Goal: Task Accomplishment & Management: Manage account settings

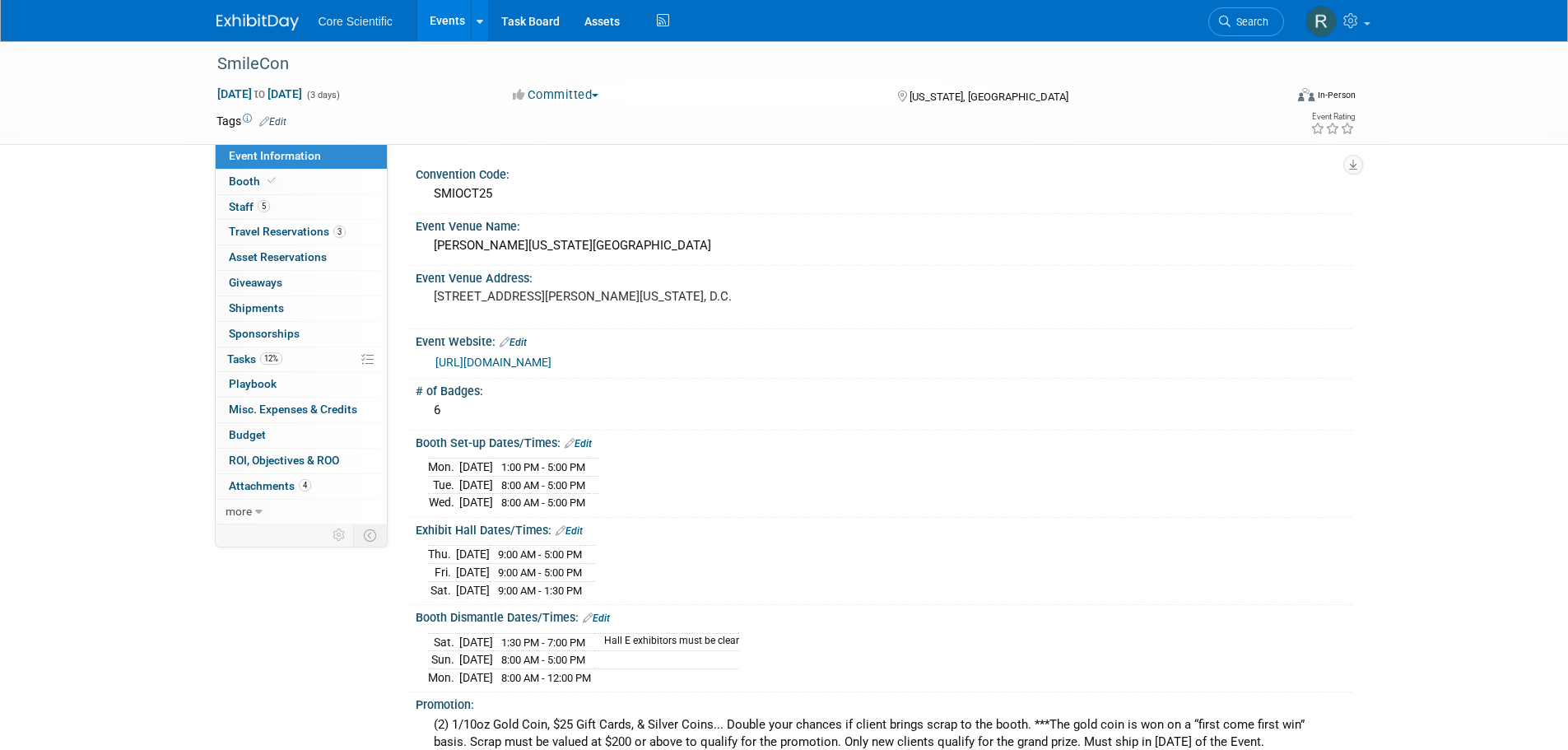
click at [1255, 22] on span "Search" at bounding box center [1249, 22] width 38 height 12
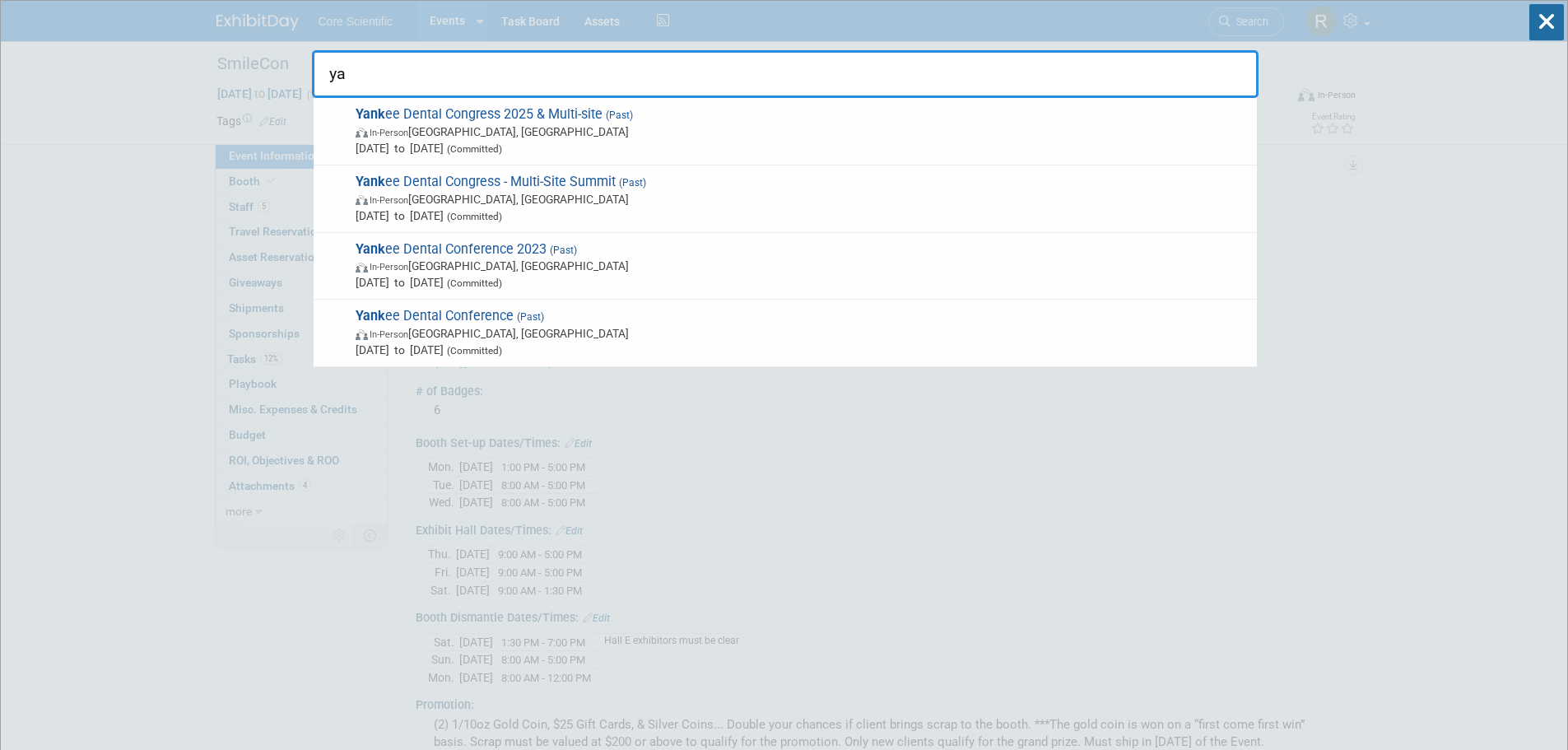
type input "y"
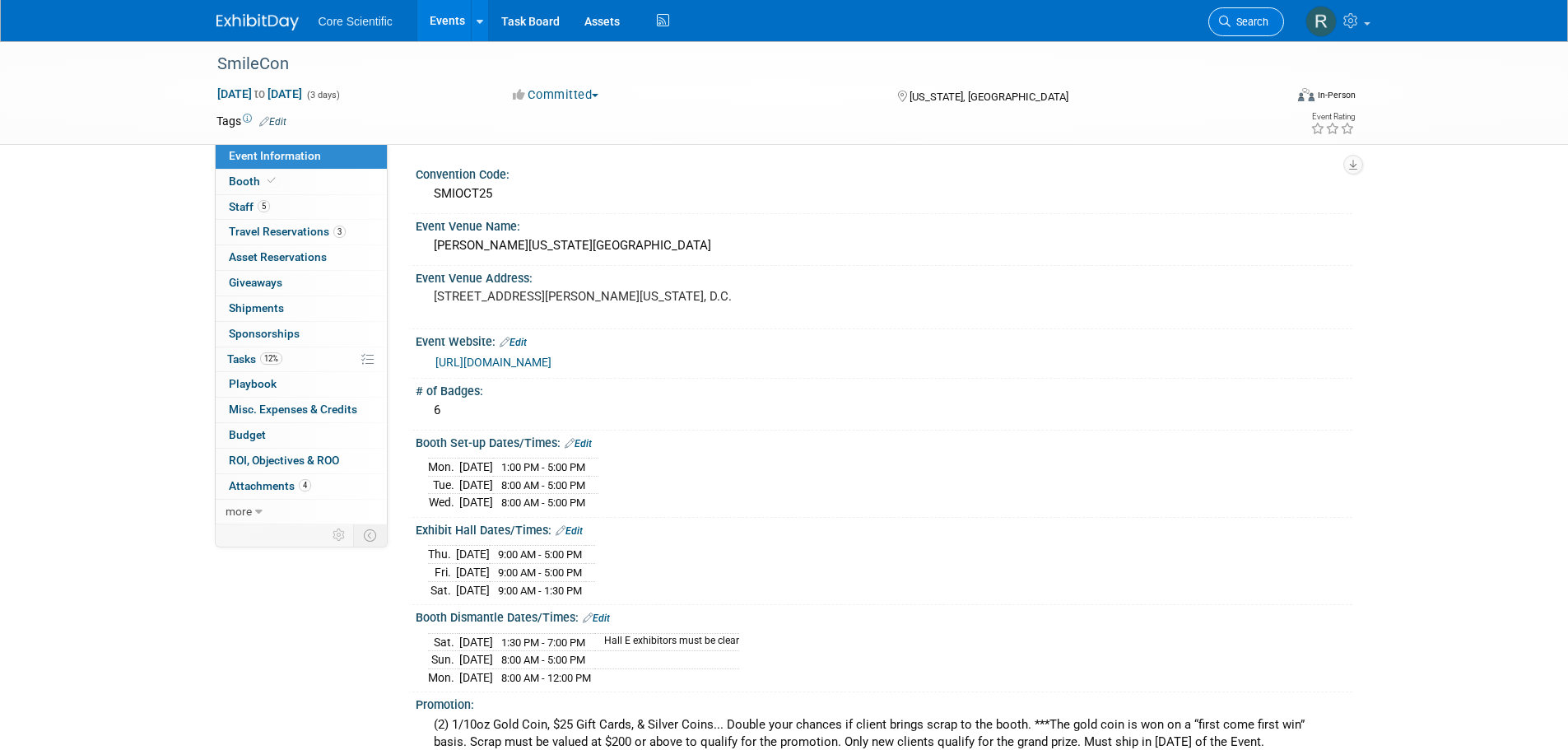
click at [1255, 21] on span "Search" at bounding box center [1249, 22] width 38 height 12
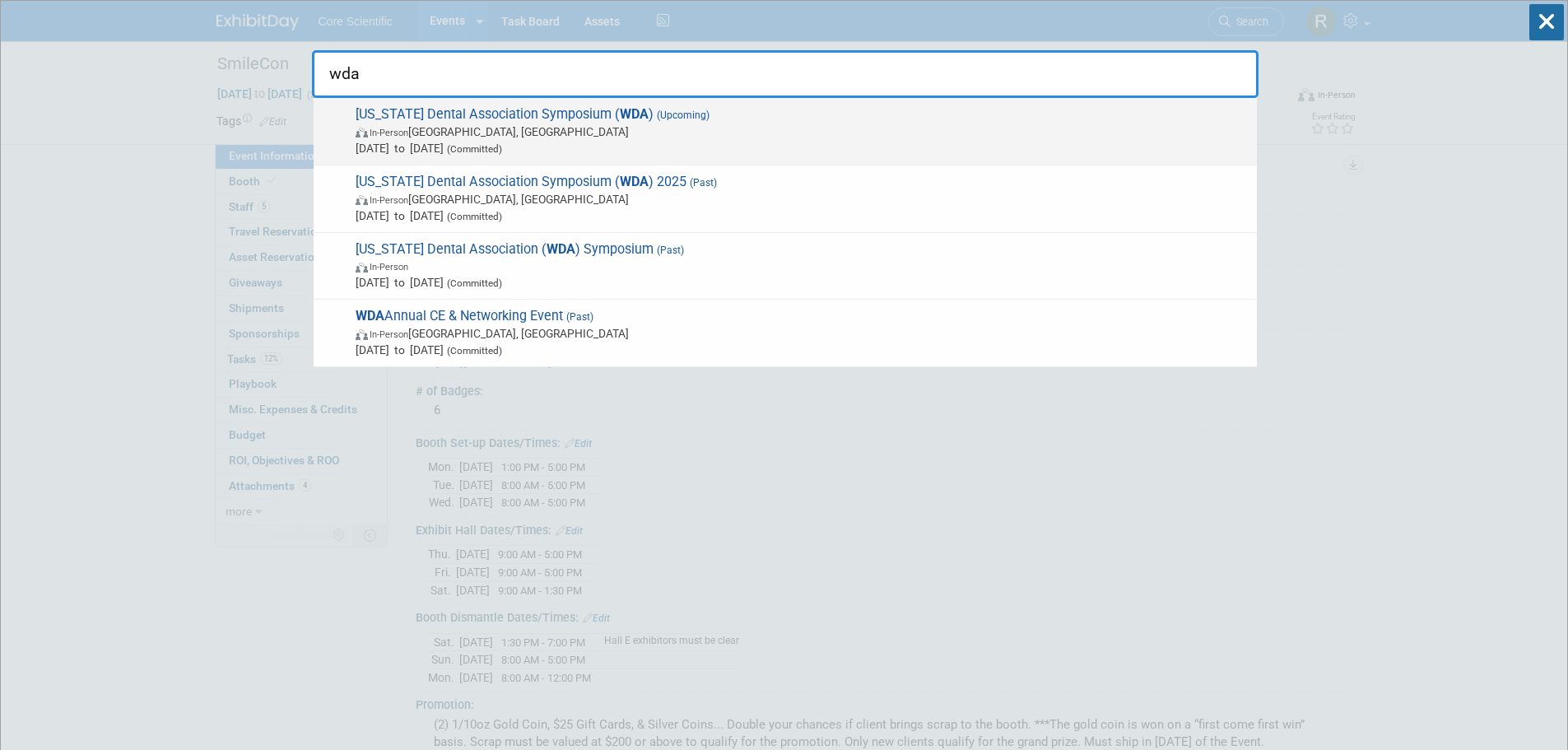
type input "wda"
click at [627, 132] on span "In-Person Appleton, WI" at bounding box center [802, 132] width 893 height 16
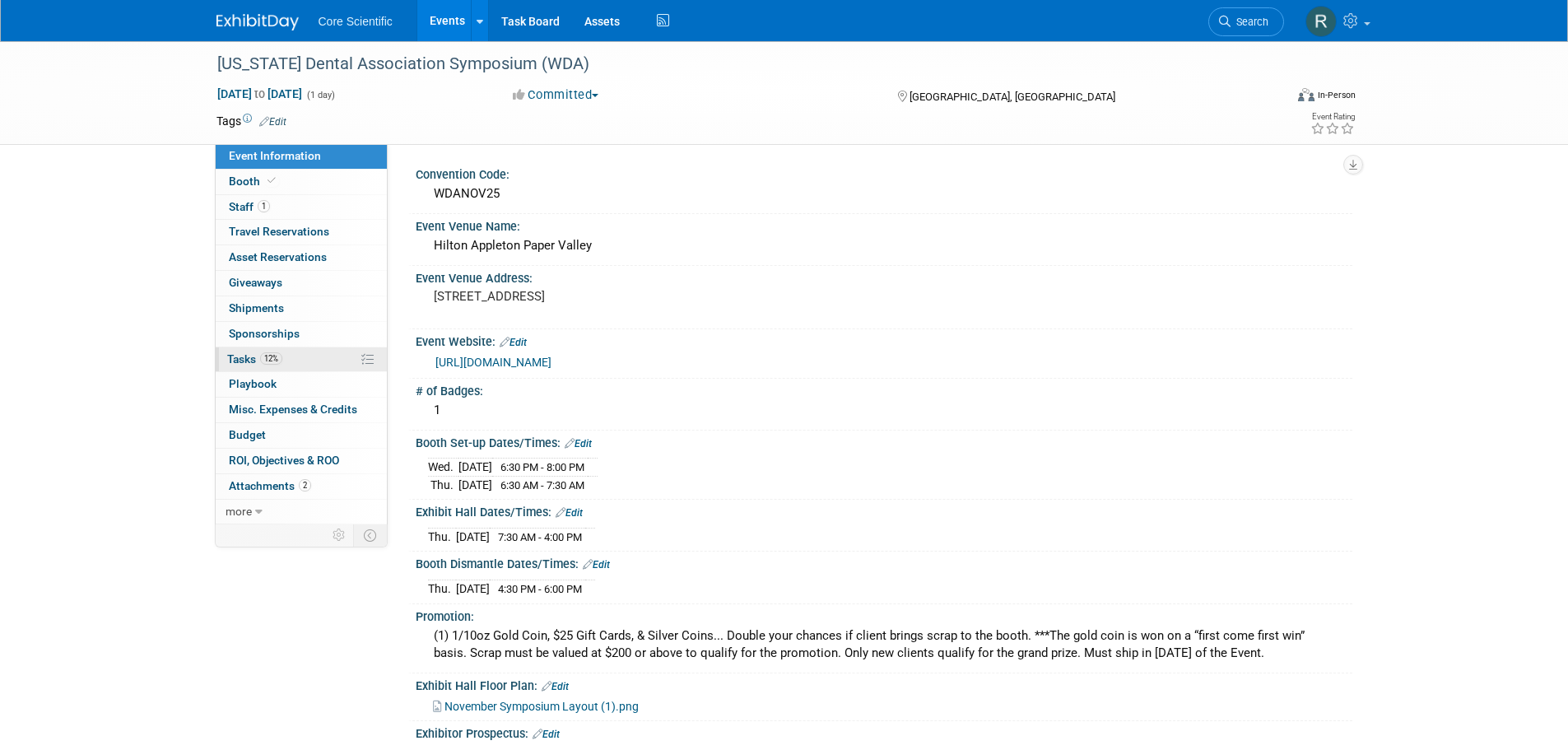
click at [294, 358] on link "12% Tasks 12%" at bounding box center [301, 360] width 171 height 25
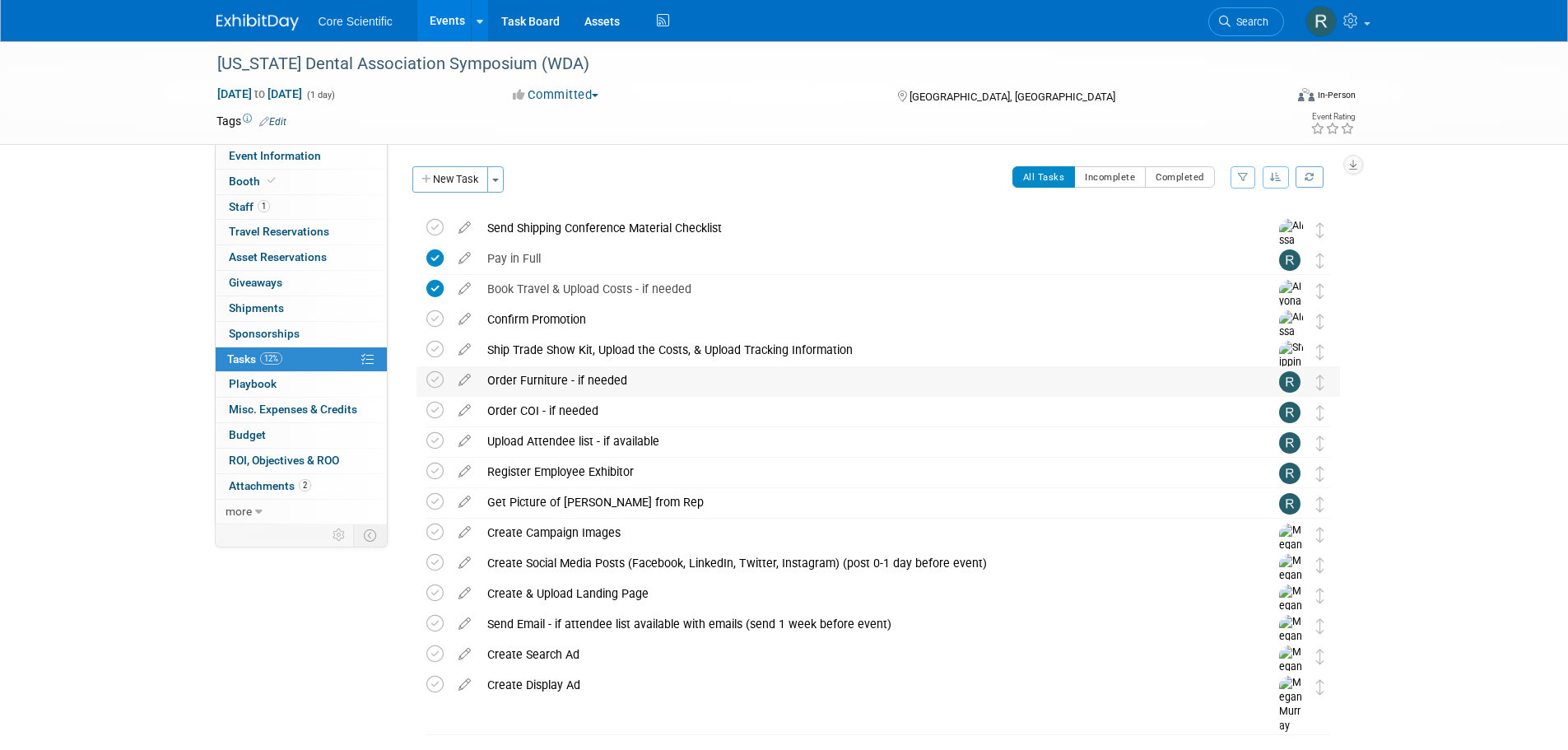
click at [591, 392] on div "Order Furniture - if needed" at bounding box center [863, 380] width 767 height 28
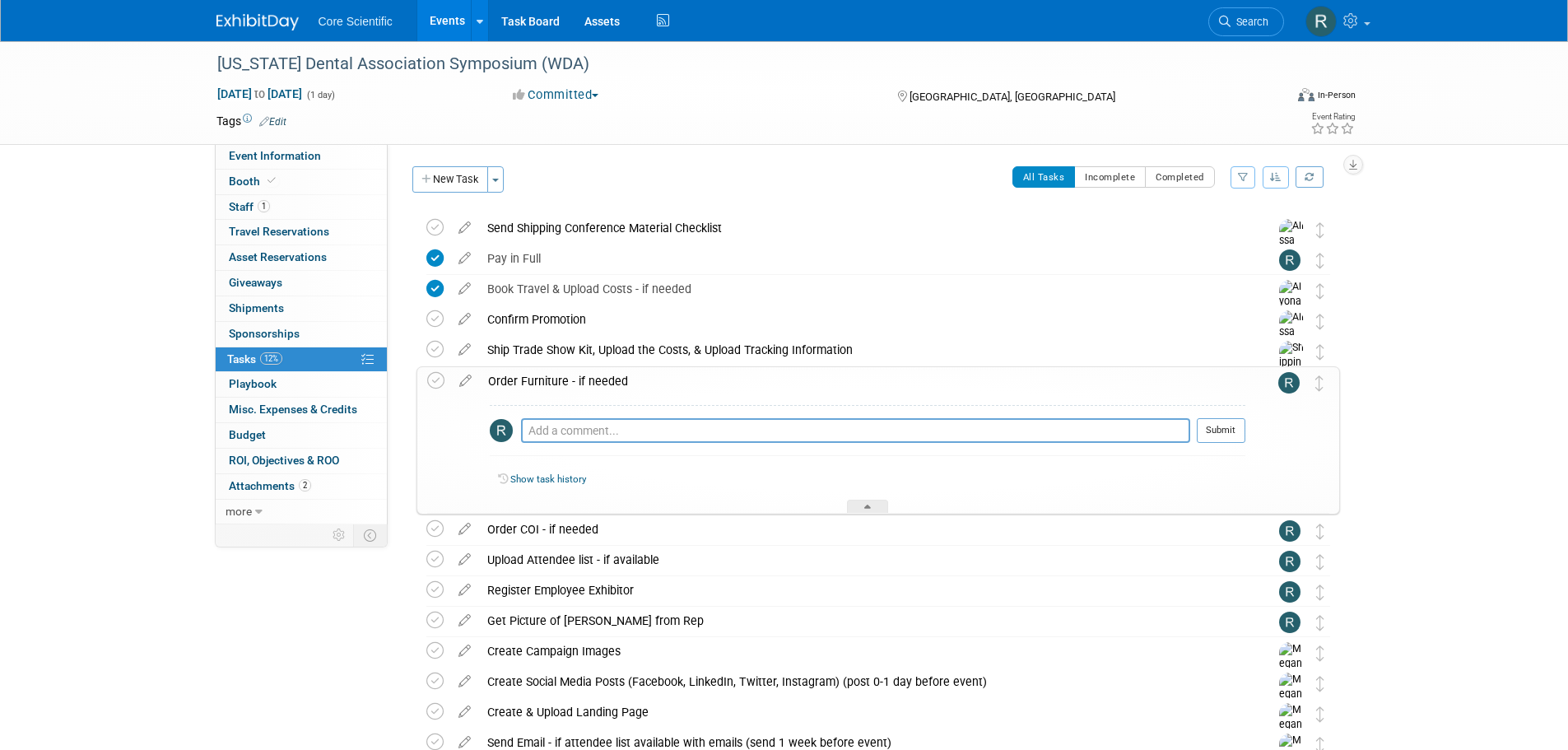
click at [591, 392] on div "Order Furniture - if needed" at bounding box center [862, 381] width 765 height 28
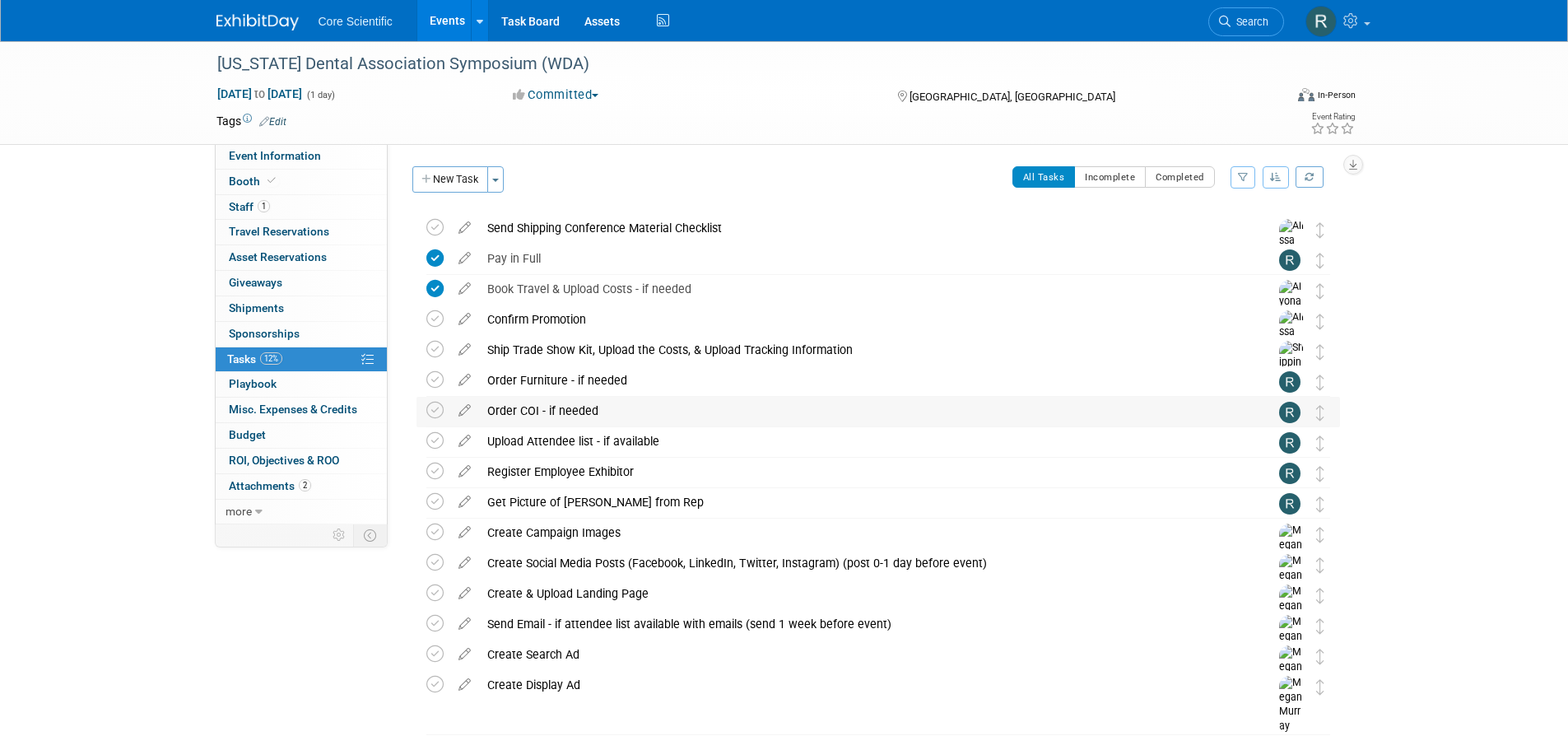
click at [593, 405] on div "Order COI - if needed" at bounding box center [863, 410] width 767 height 28
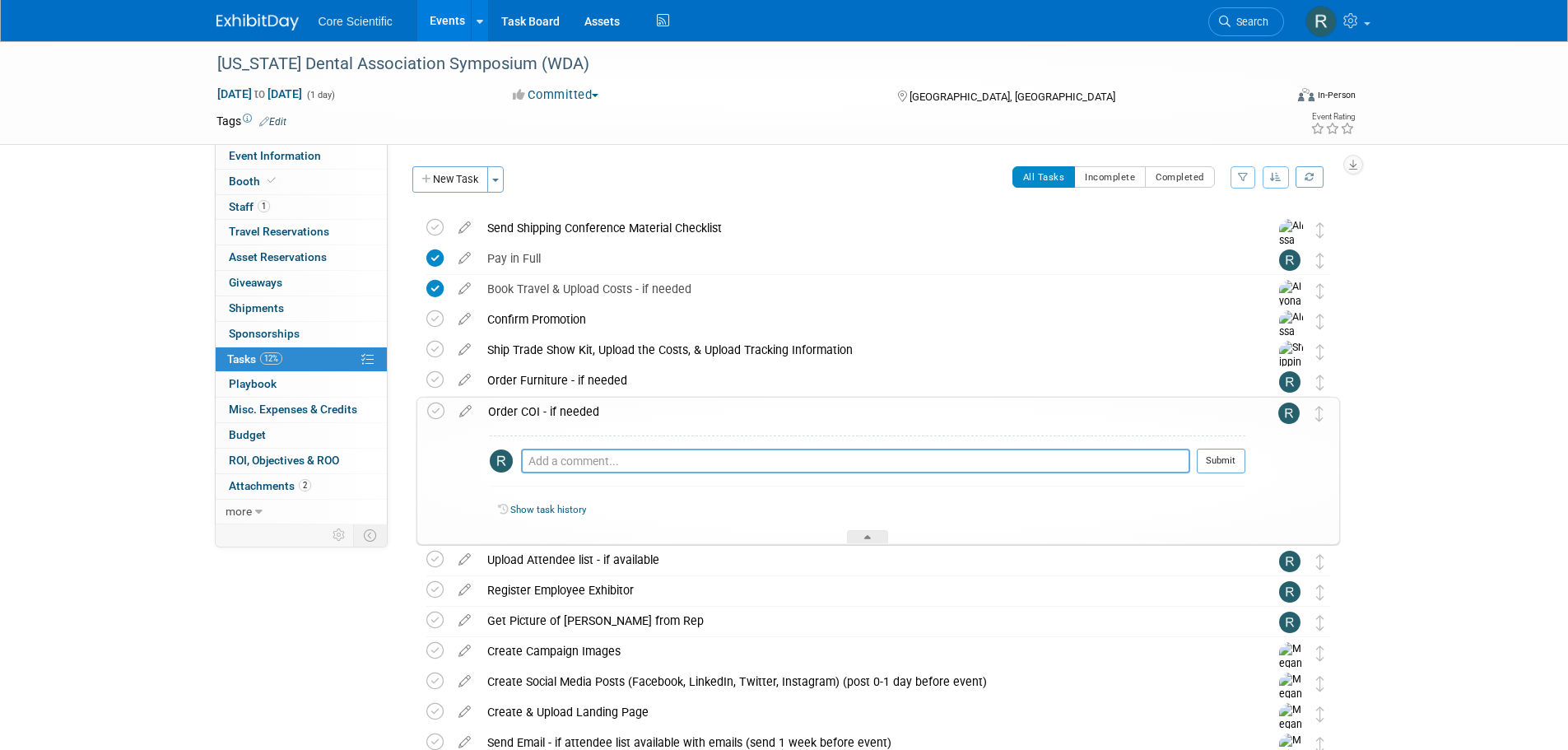
click at [599, 451] on textarea at bounding box center [856, 460] width 669 height 25
type textarea "Not Required"
click at [1230, 465] on button "Submit" at bounding box center [1220, 460] width 49 height 25
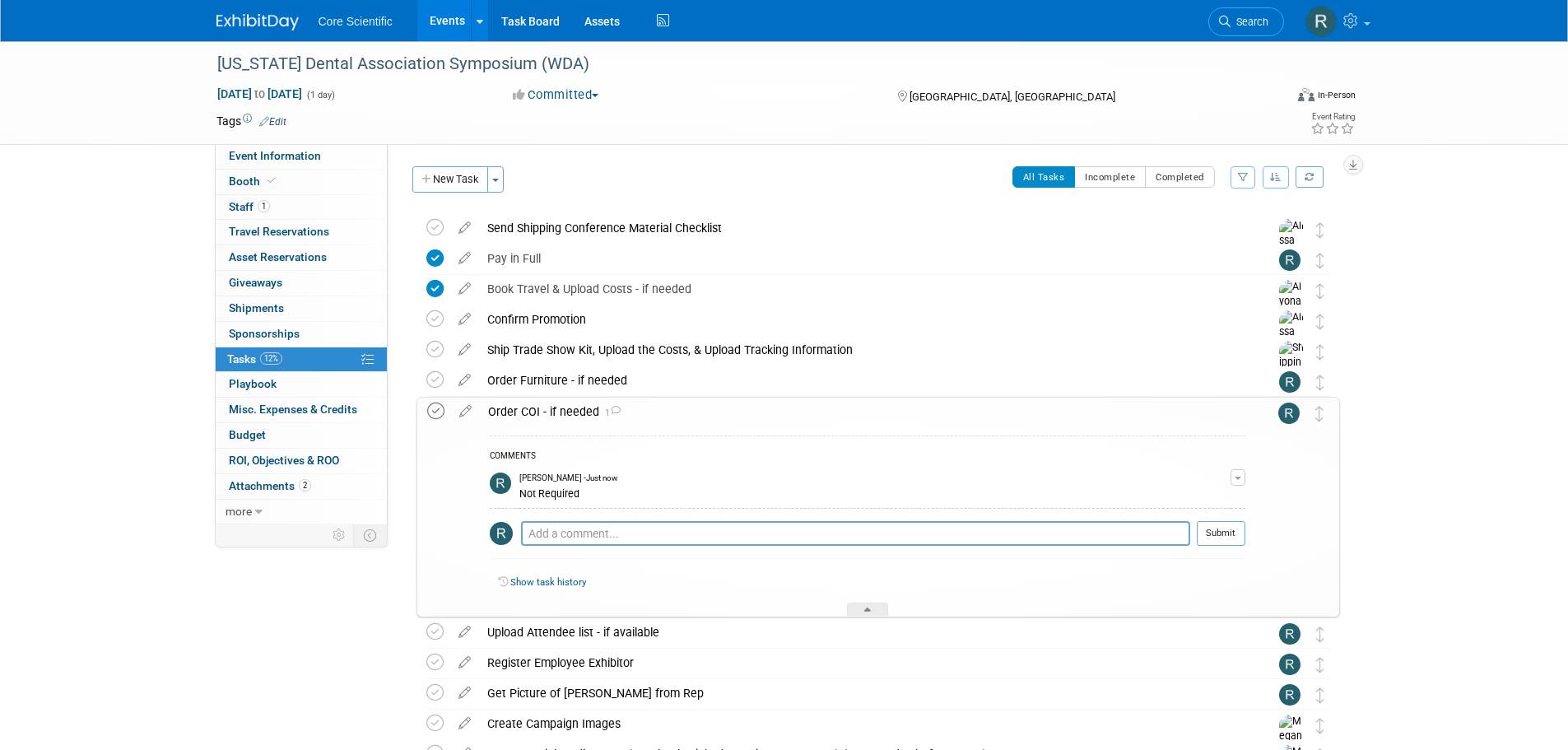
click at [427, 407] on icon at bounding box center [435, 410] width 17 height 17
click at [618, 381] on div "Order Furniture - if needed" at bounding box center [863, 380] width 767 height 28
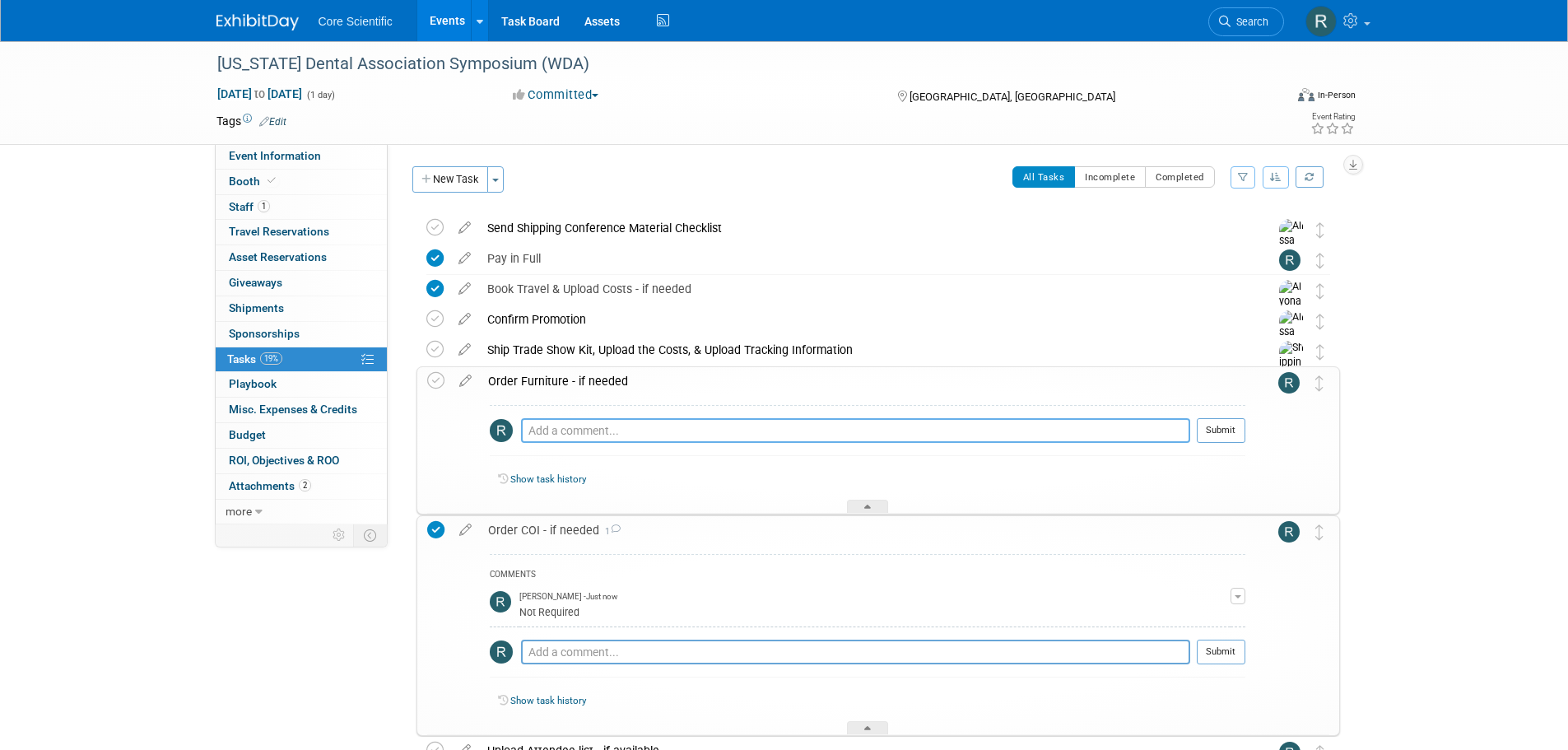
click at [622, 427] on textarea at bounding box center [856, 430] width 669 height 25
type textarea "carpeted, table & chairs included"
click at [1232, 429] on button "Submit" at bounding box center [1220, 430] width 49 height 25
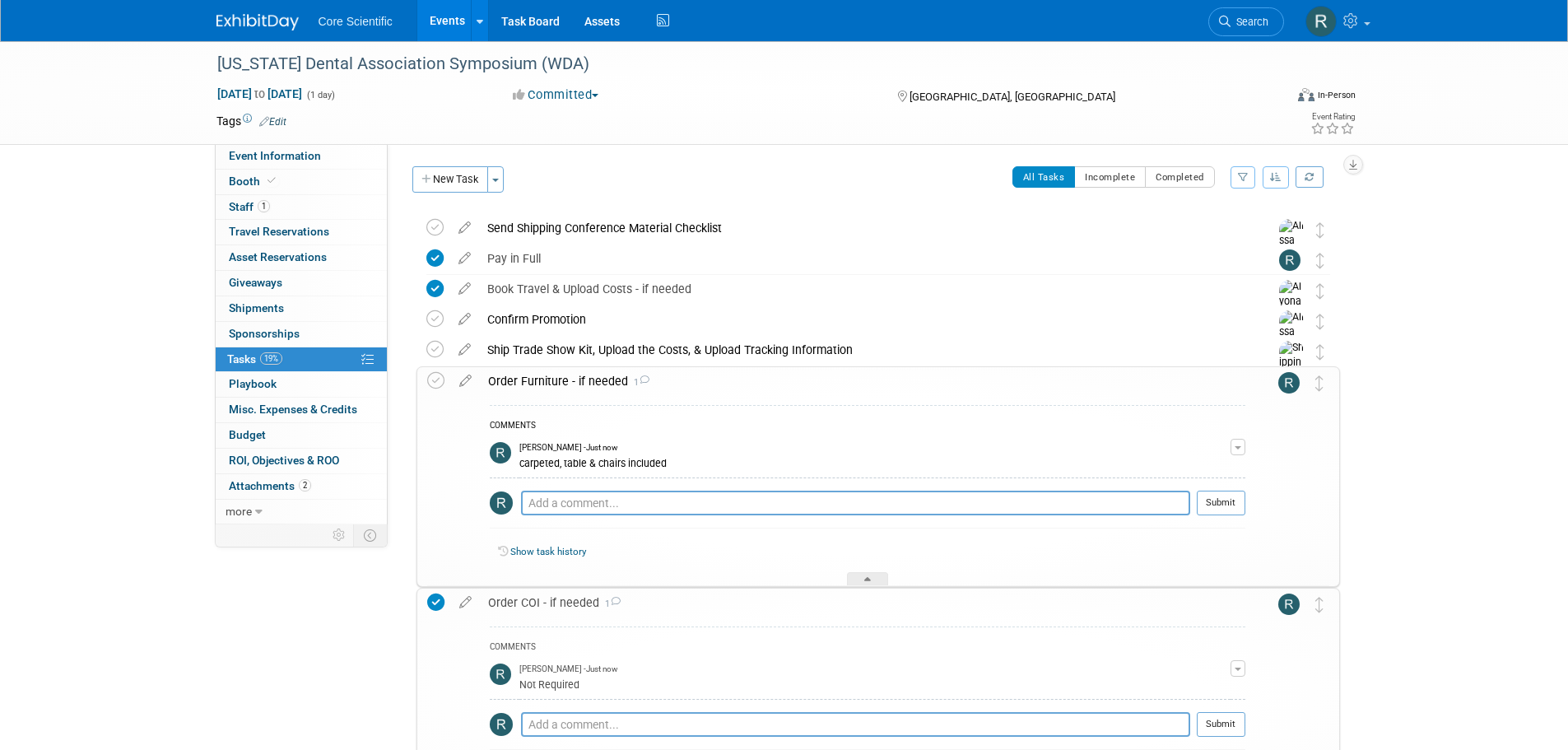
click at [774, 607] on div "Order COI - if needed 1" at bounding box center [862, 602] width 765 height 28
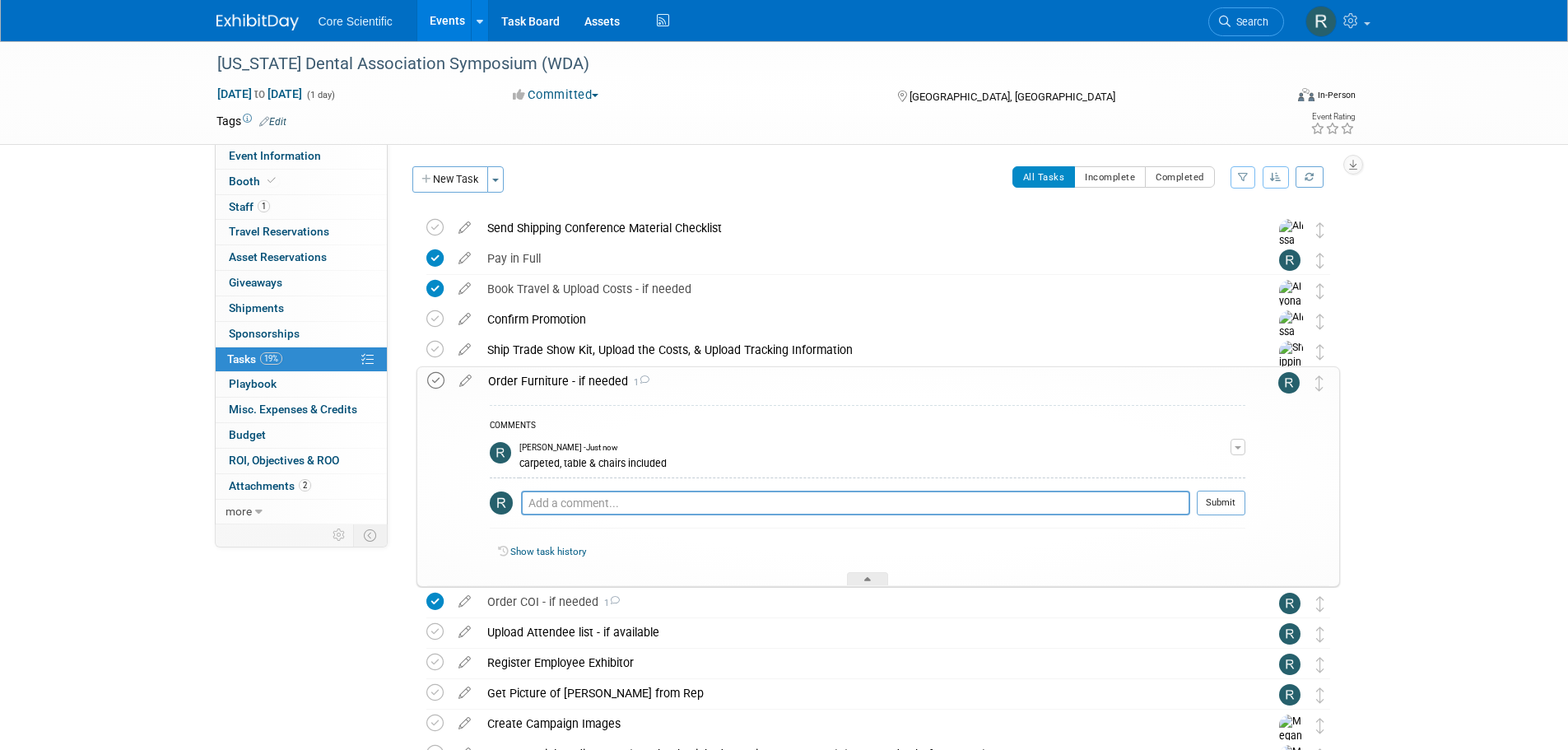
click at [438, 387] on icon at bounding box center [435, 379] width 17 height 17
click at [585, 388] on div "Order Furniture - if needed 1" at bounding box center [862, 381] width 765 height 28
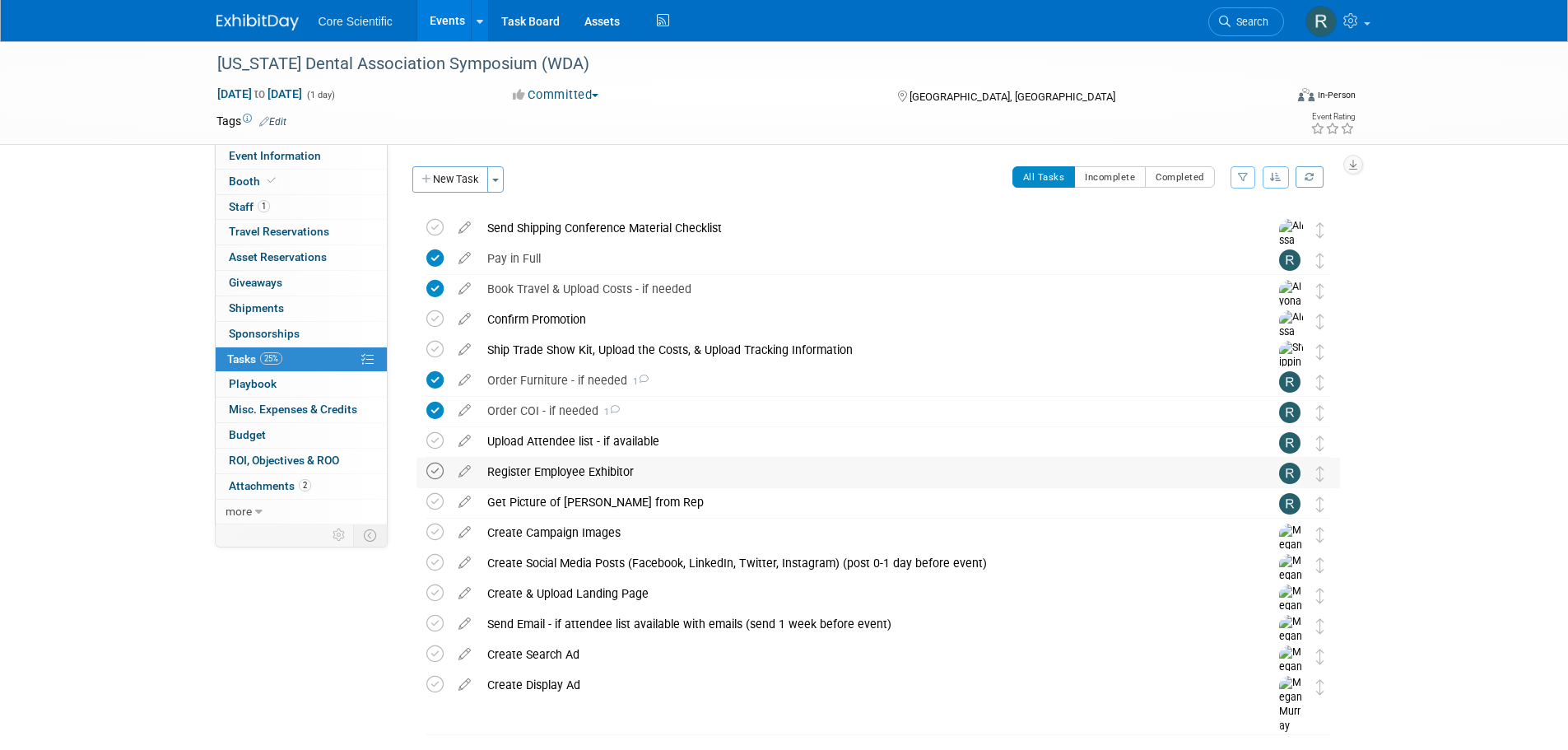
click at [436, 470] on icon at bounding box center [434, 470] width 17 height 17
click at [574, 438] on div "Upload Attendee list - if available" at bounding box center [863, 441] width 767 height 28
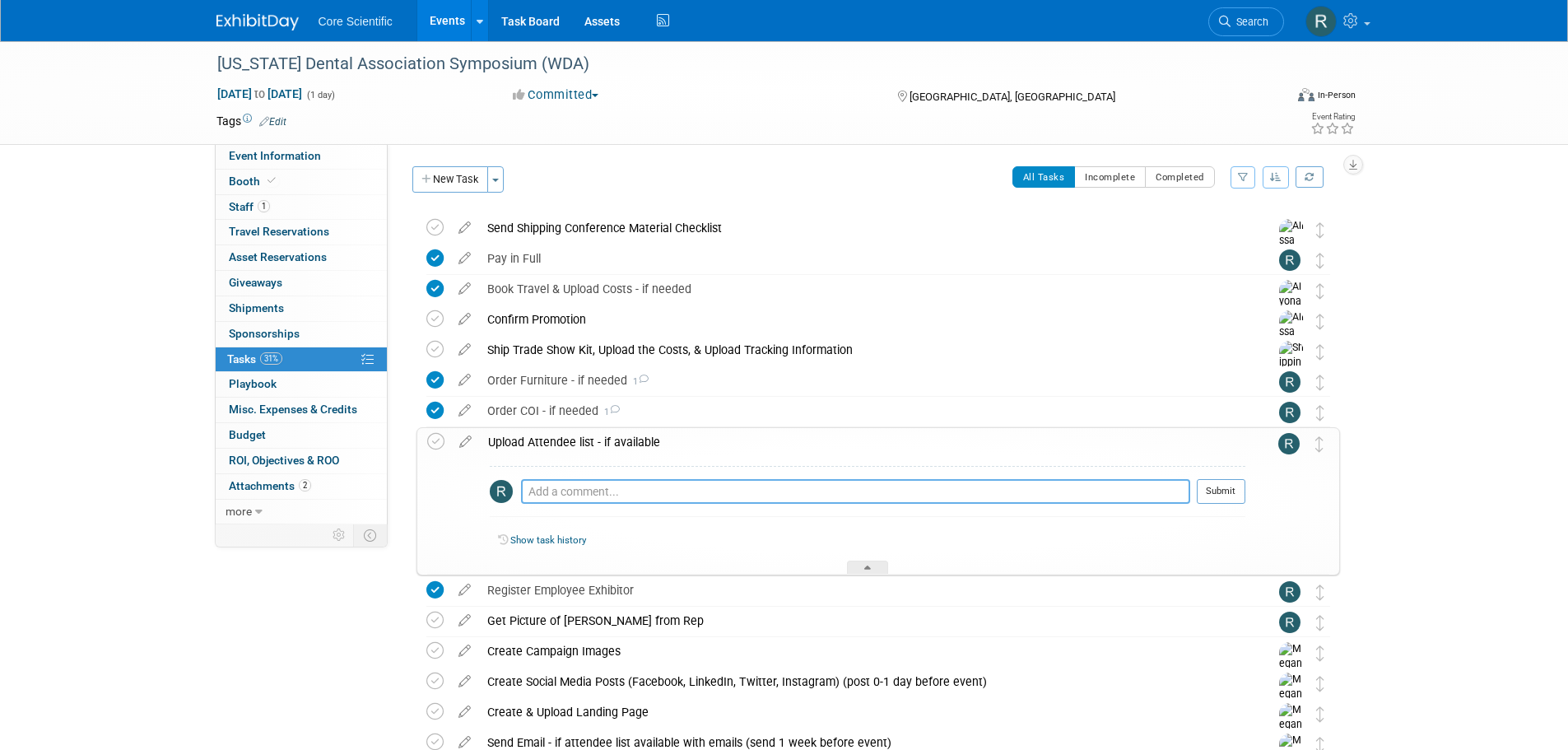
click at [624, 490] on textarea at bounding box center [856, 491] width 669 height 25
type textarea "No attendee list"
click at [1216, 494] on button "Submit" at bounding box center [1220, 491] width 49 height 25
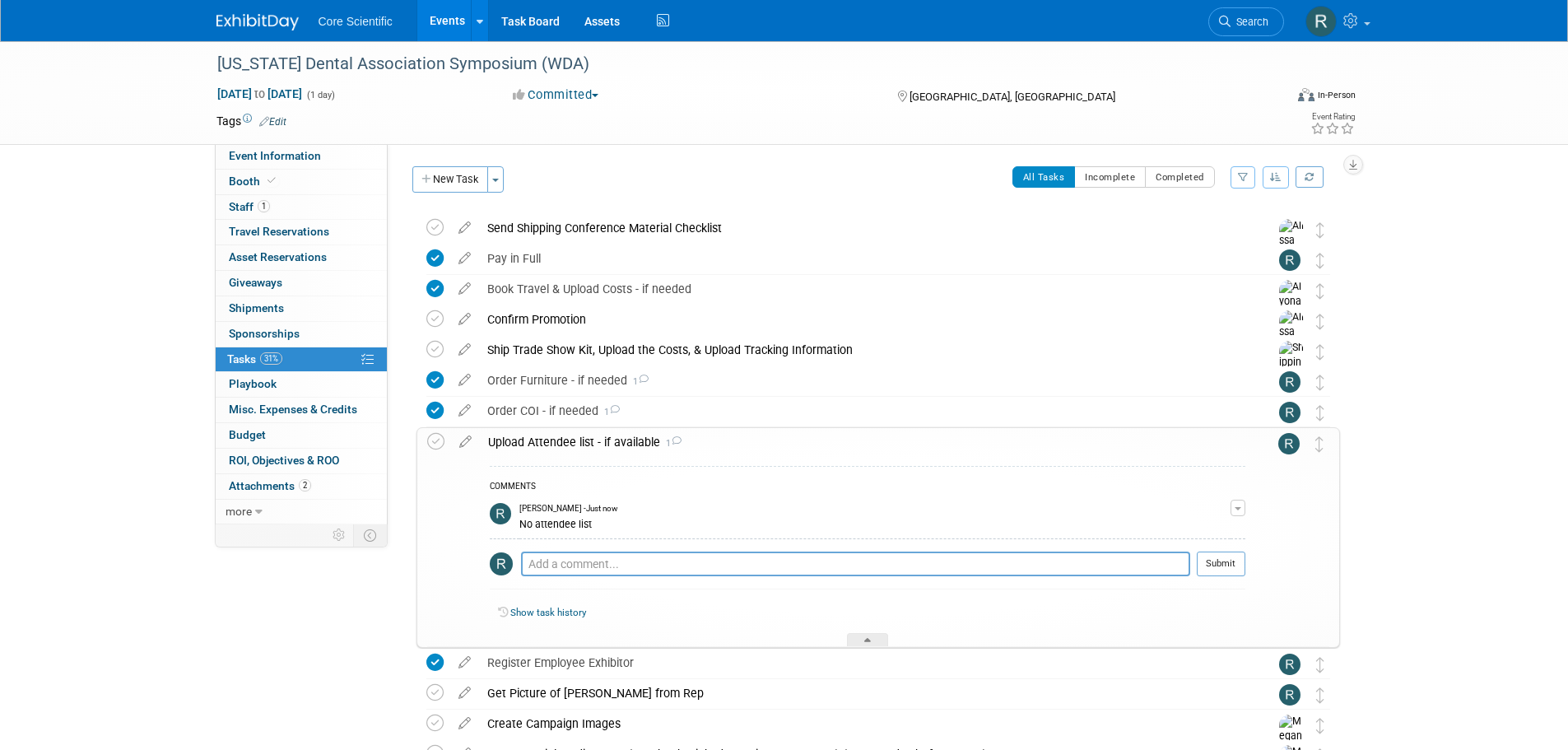
click at [272, 117] on link "Edit" at bounding box center [273, 122] width 27 height 12
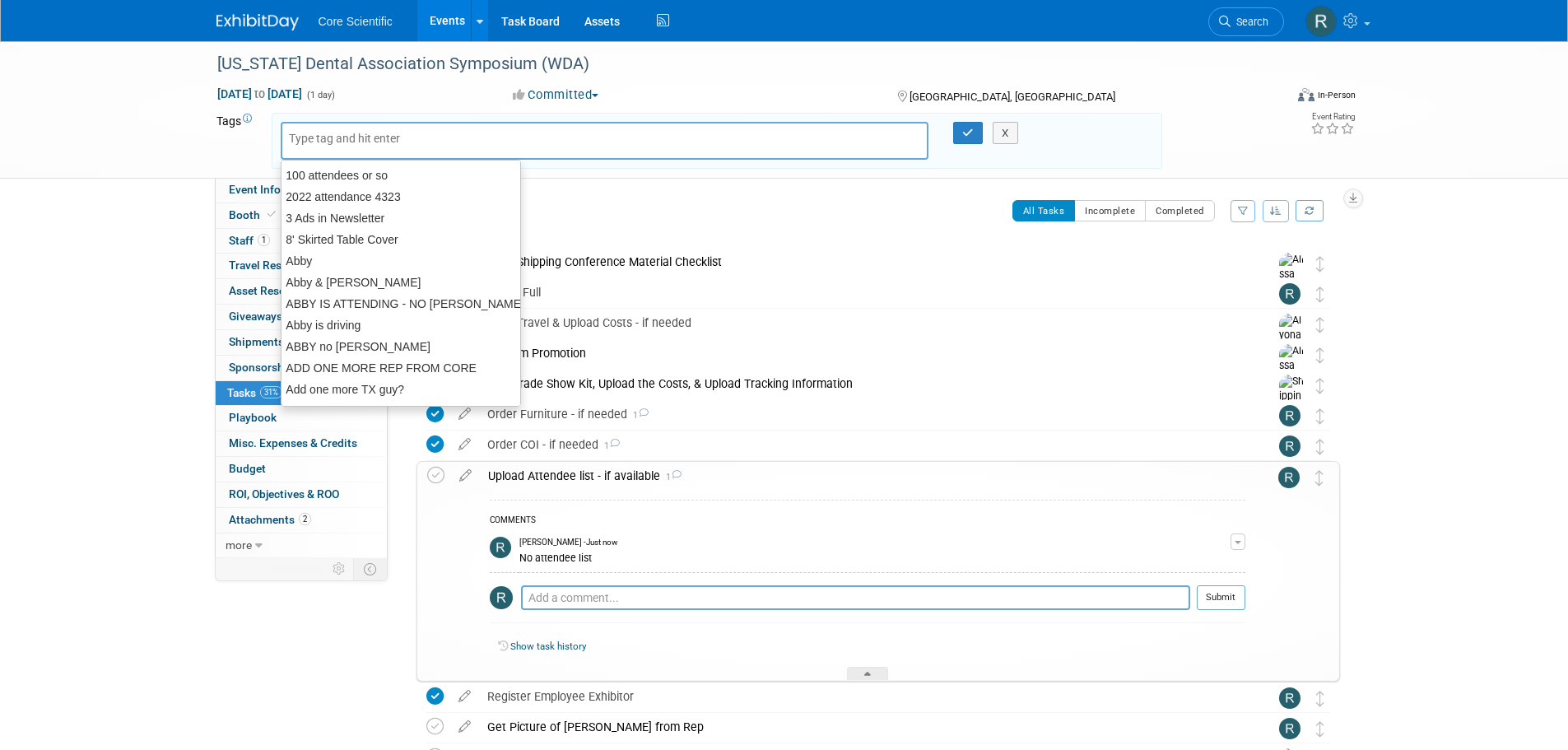
click at [372, 154] on div at bounding box center [604, 141] width 648 height 38
click at [373, 147] on div at bounding box center [604, 141] width 648 height 38
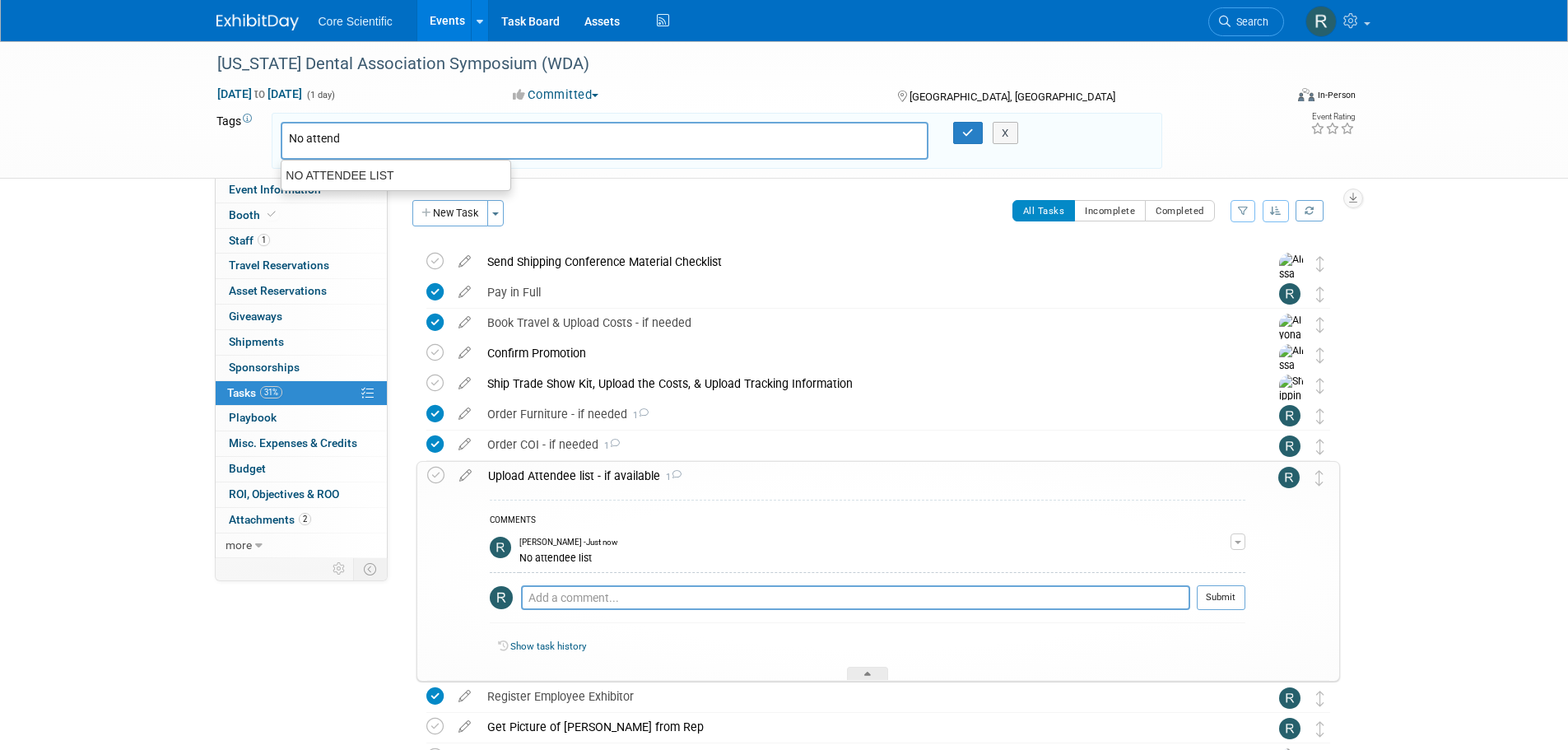
type input "No attende"
click at [395, 175] on div "NO ATTENDEE LIST" at bounding box center [395, 175] width 231 height 23
type input "NO ATTENDEE LIST"
click at [967, 135] on icon "button" at bounding box center [968, 133] width 12 height 11
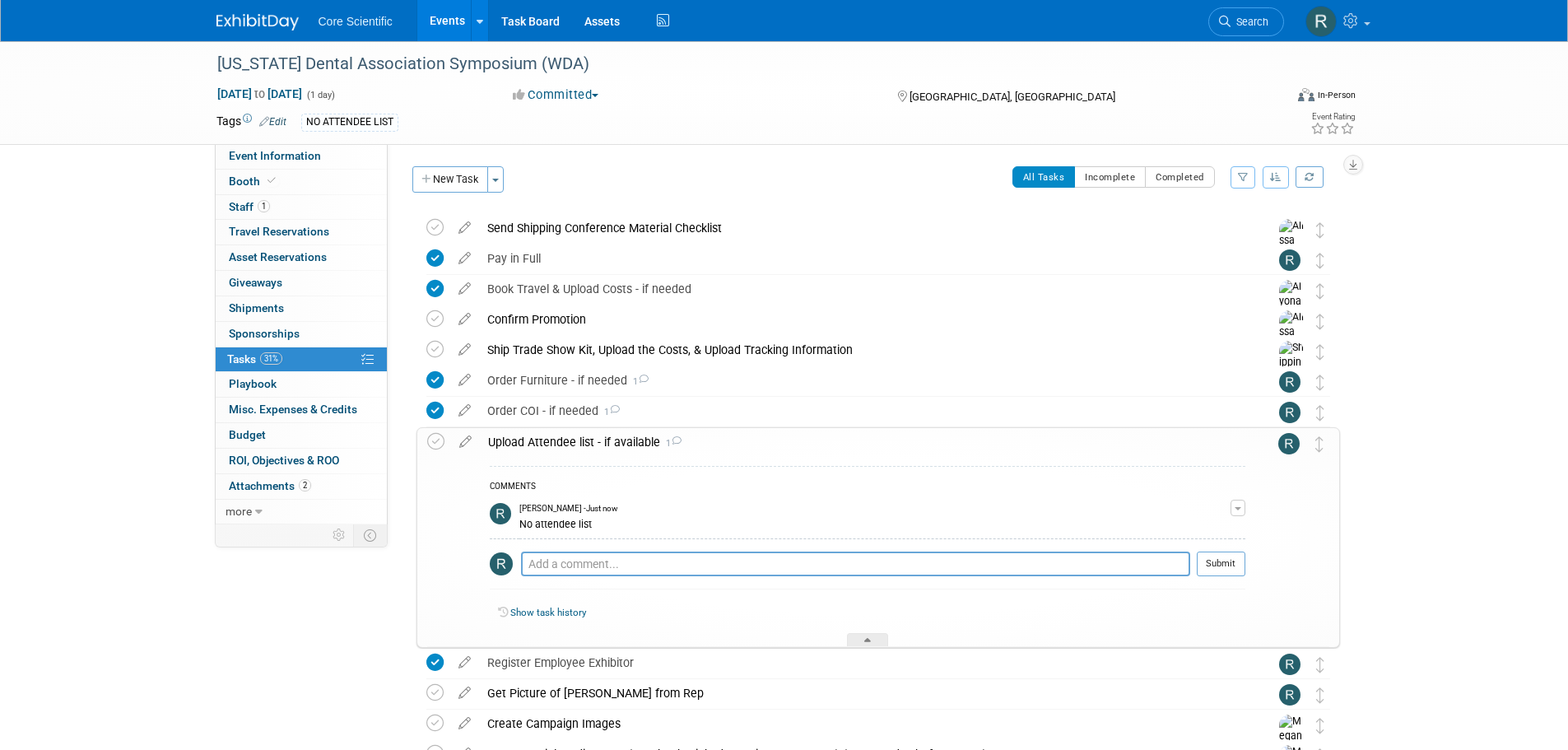
click at [548, 443] on div "Upload Attendee list - if available 1" at bounding box center [862, 441] width 765 height 28
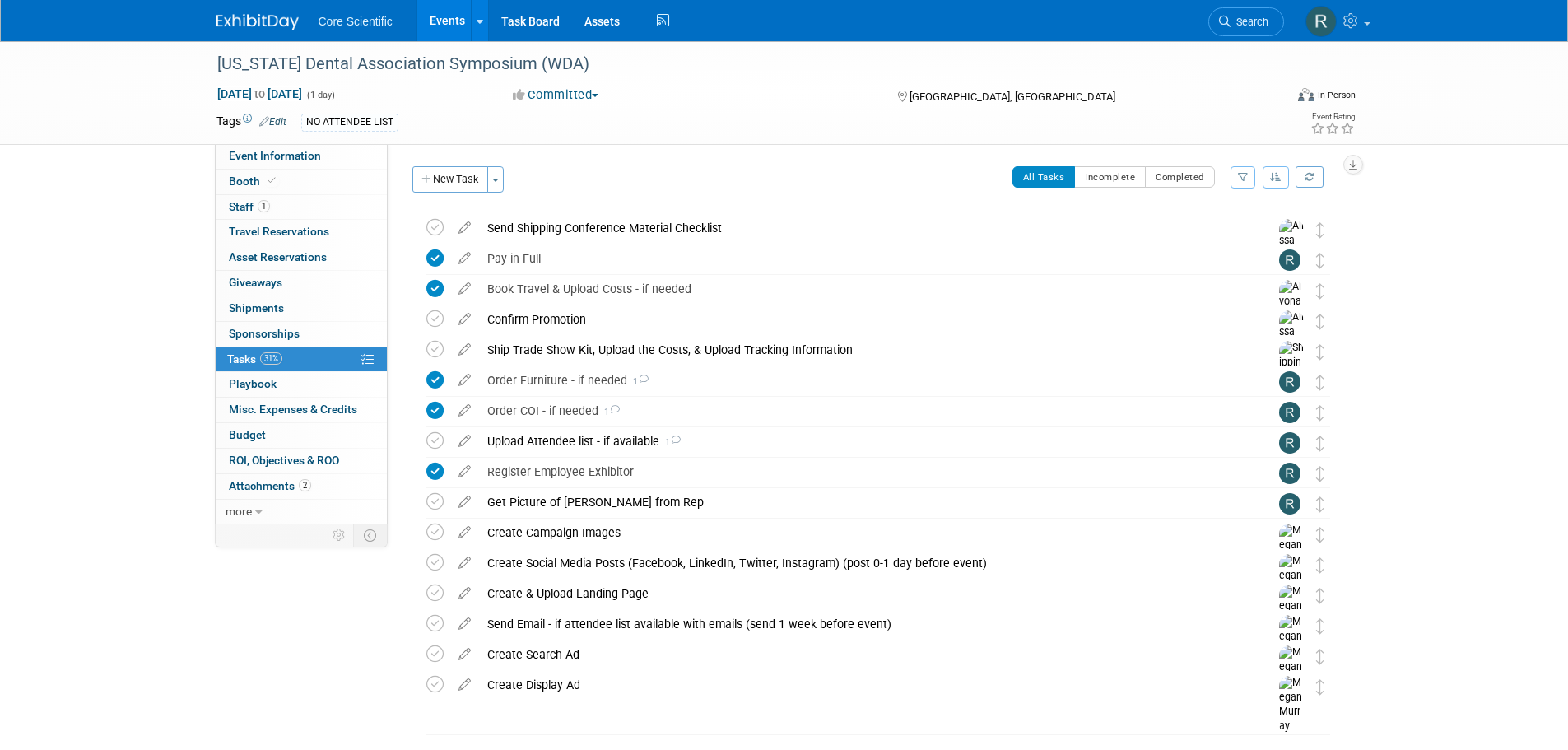
click at [1461, 431] on div "Wisconsin Dental Association Symposium (WDA) Nov 13, 2025 to Nov 13, 2025 (1 da…" at bounding box center [784, 420] width 1568 height 760
click at [253, 15] on img at bounding box center [258, 22] width 82 height 16
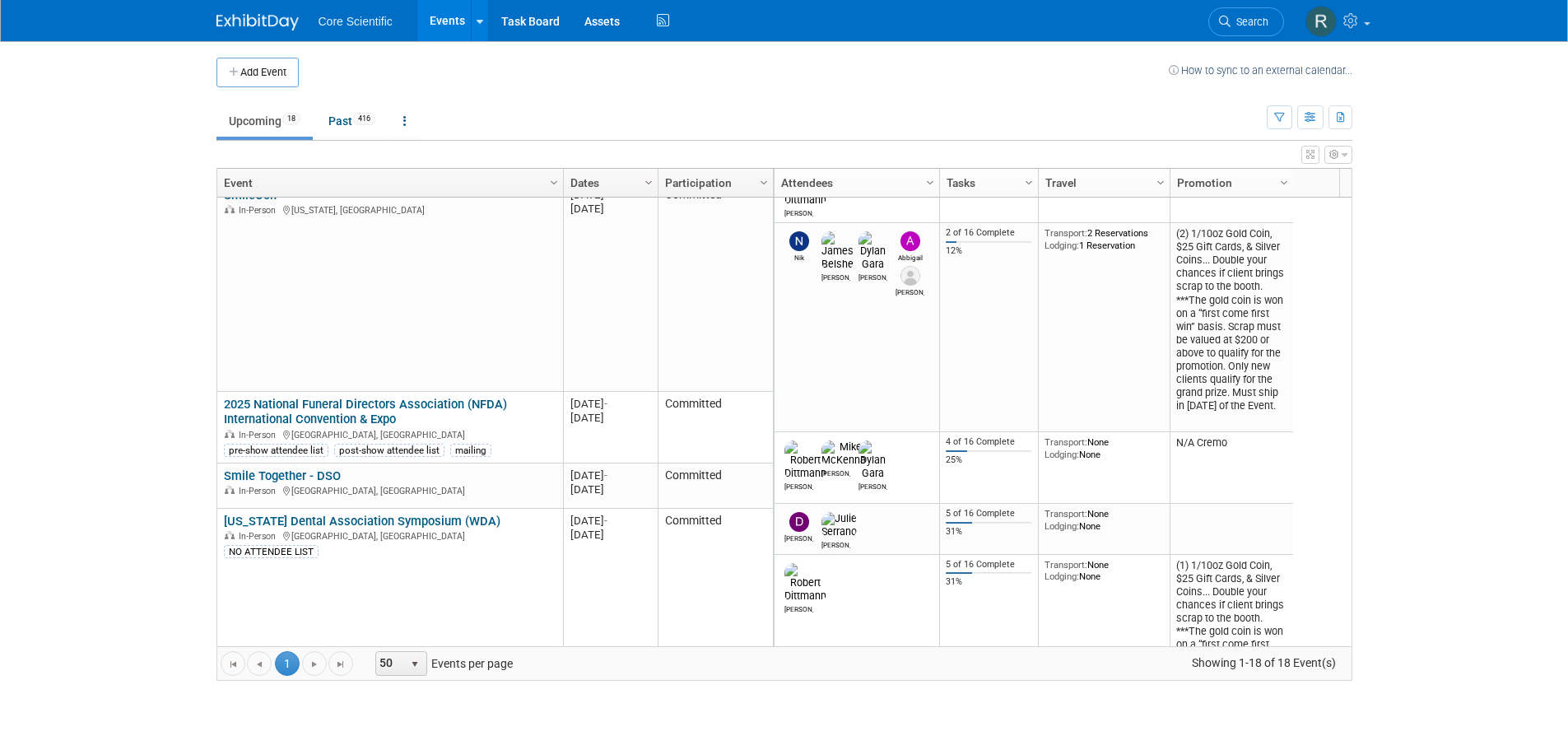
scroll to position [592, 0]
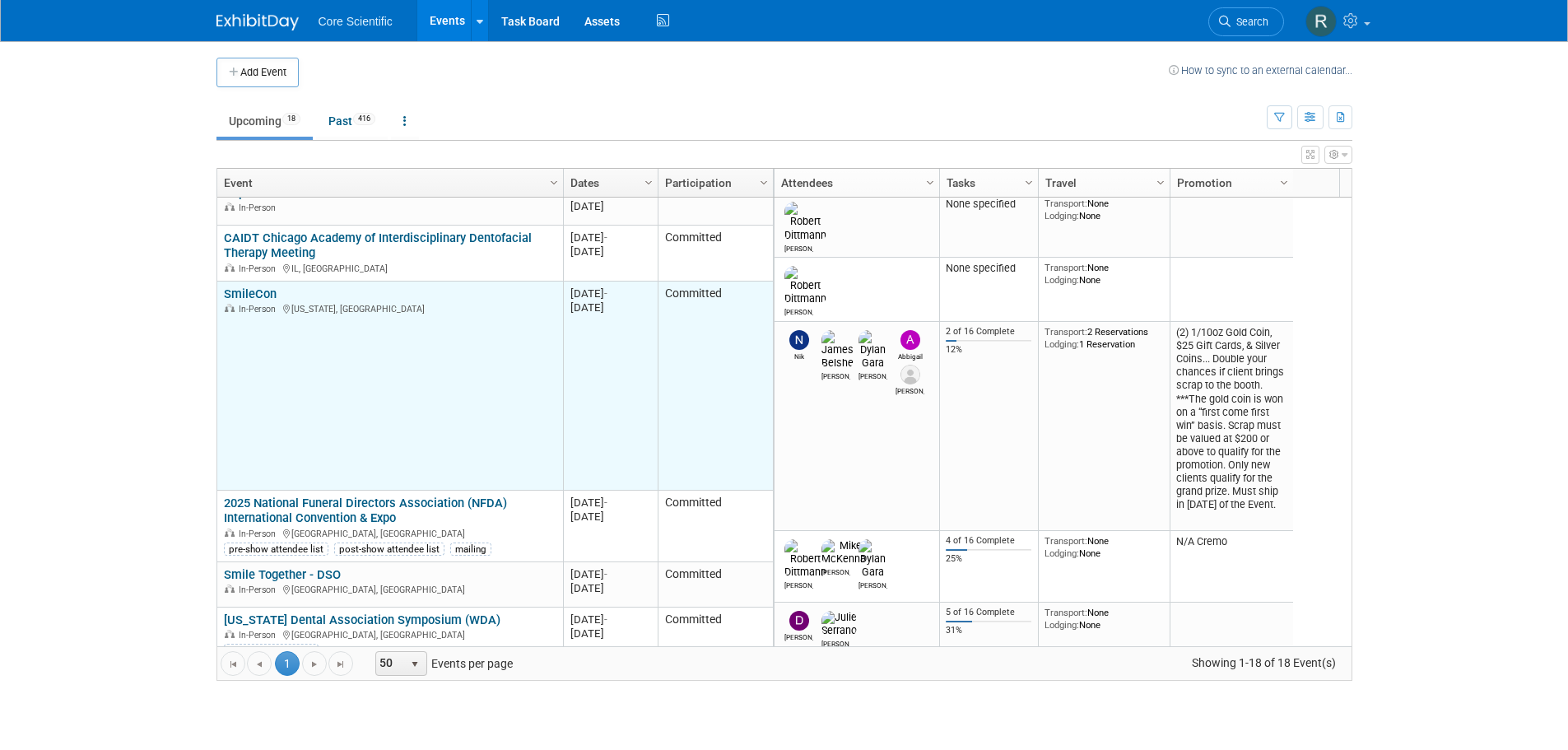
click at [258, 293] on link "SmileCon" at bounding box center [250, 294] width 53 height 15
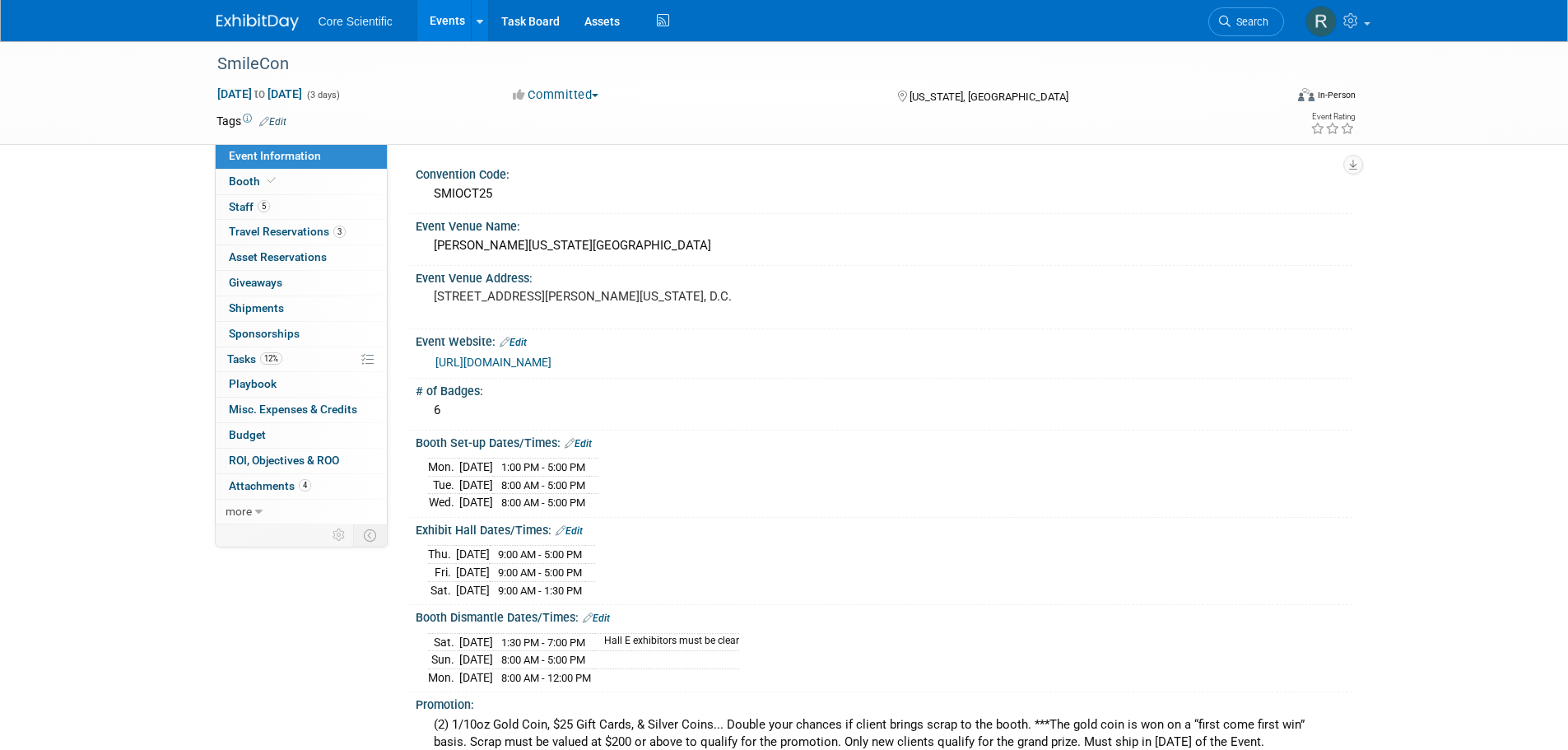
click at [287, 122] on link "Edit" at bounding box center [273, 122] width 27 height 12
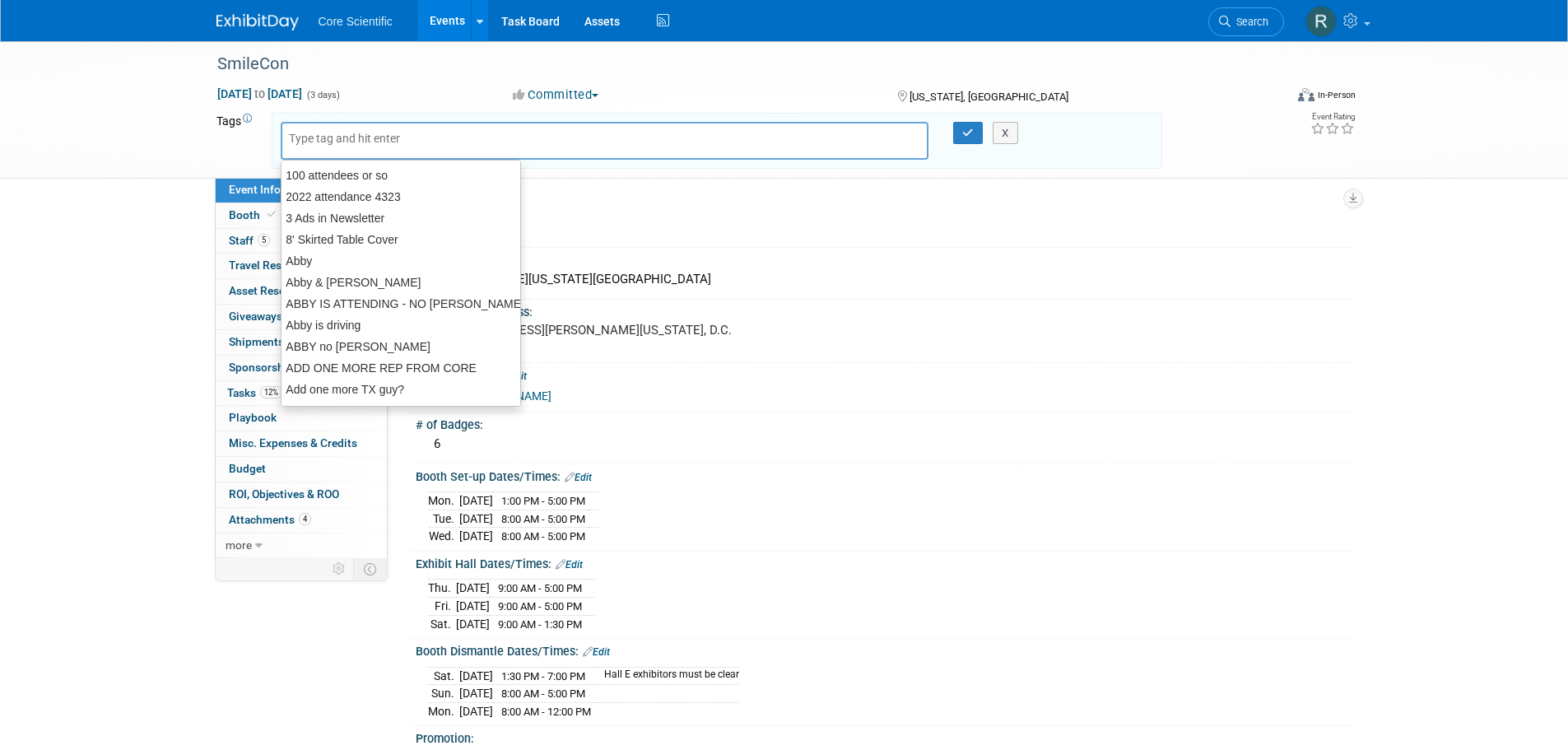
click at [317, 141] on input "text" at bounding box center [355, 138] width 132 height 16
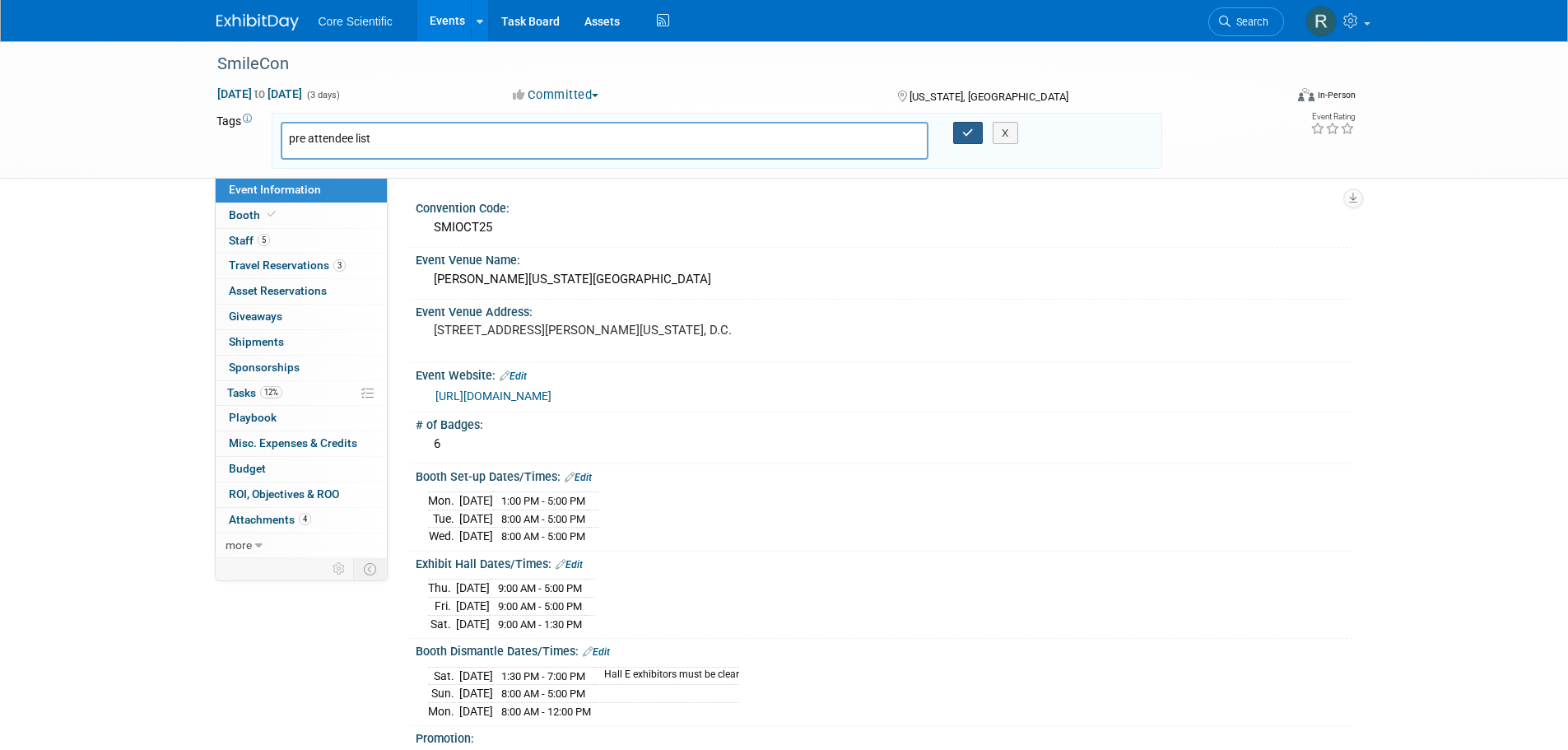
type input "pre attendee list"
click at [966, 134] on icon "button" at bounding box center [968, 133] width 12 height 11
type input "pre attendee list"
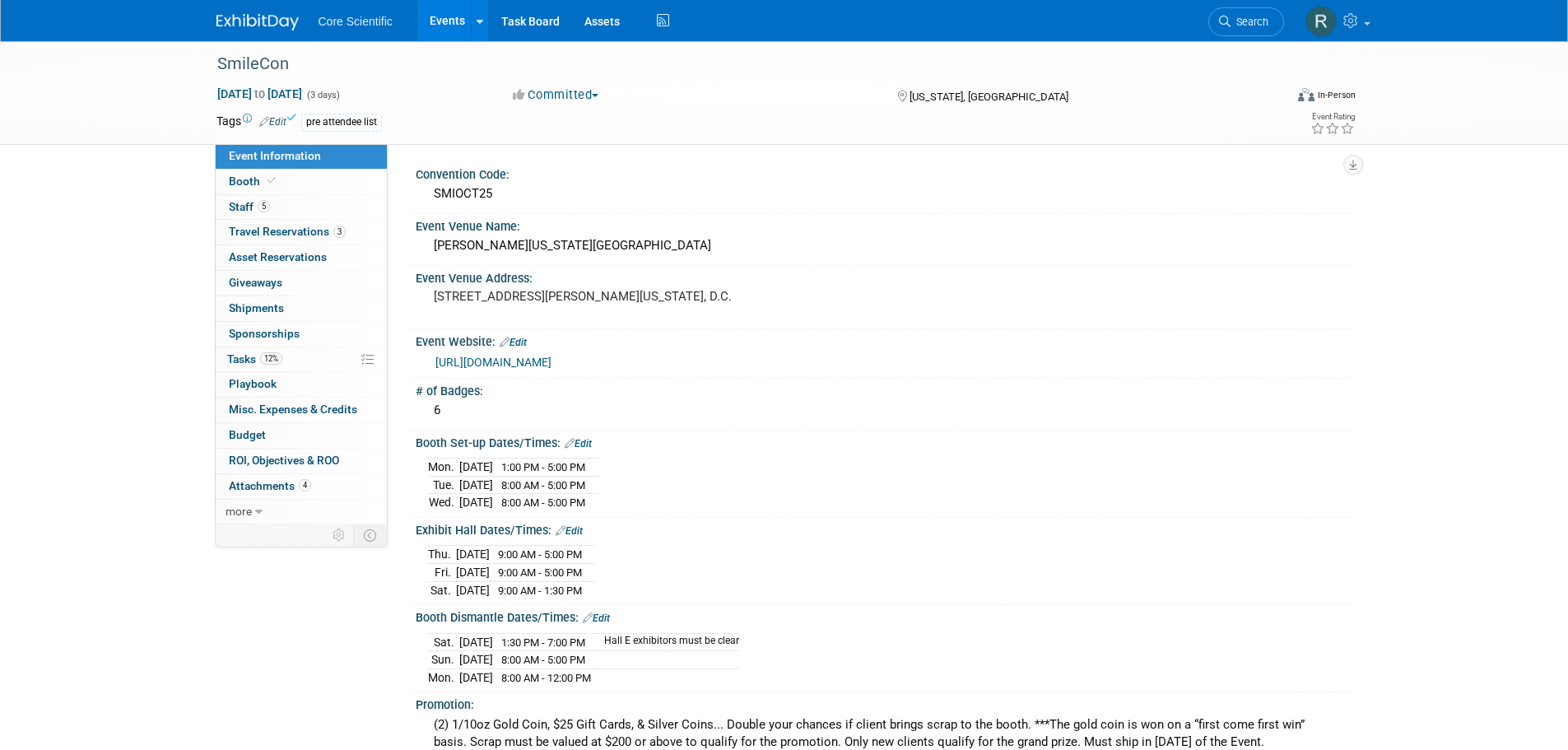
click at [262, 13] on link at bounding box center [268, 13] width 102 height 13
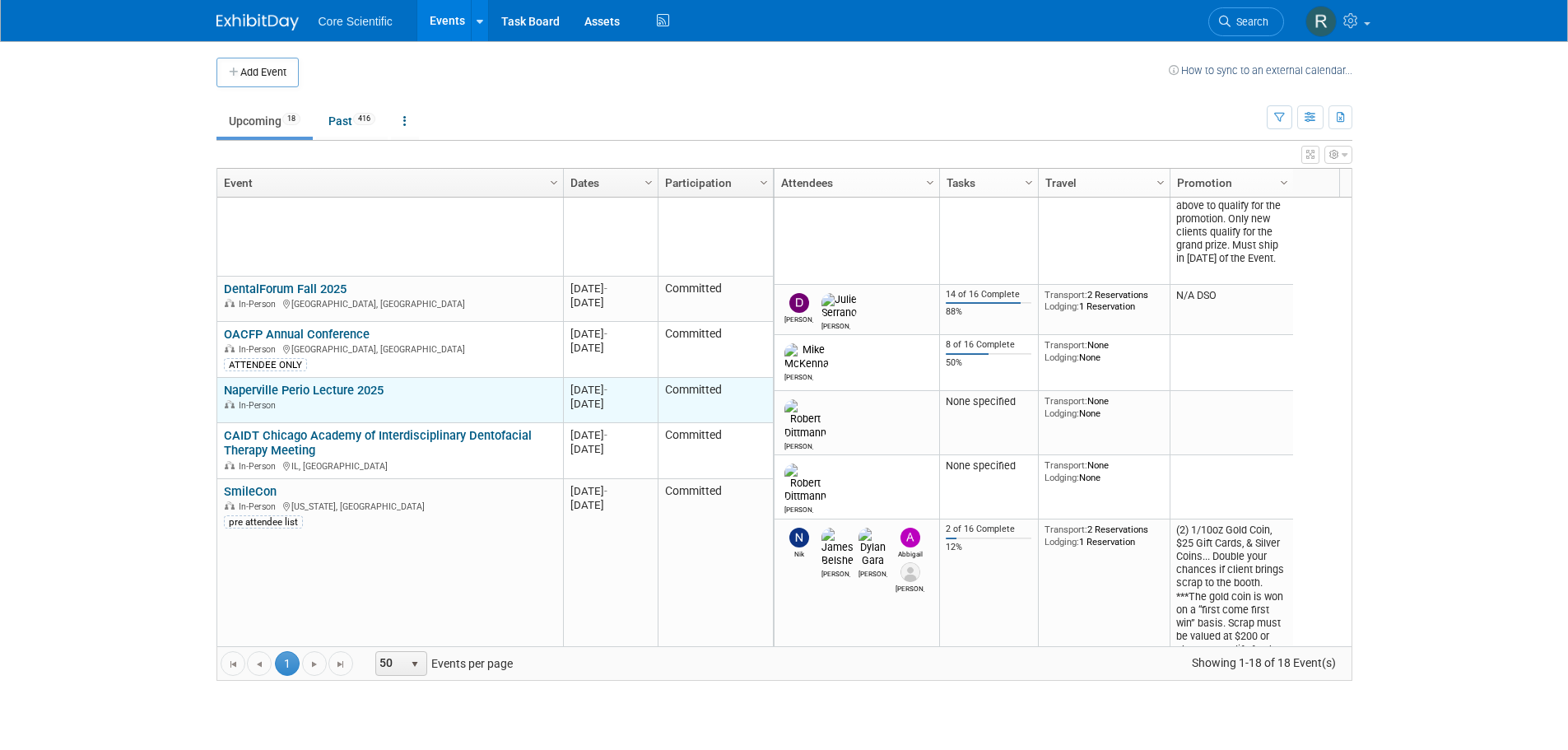
scroll to position [493, 0]
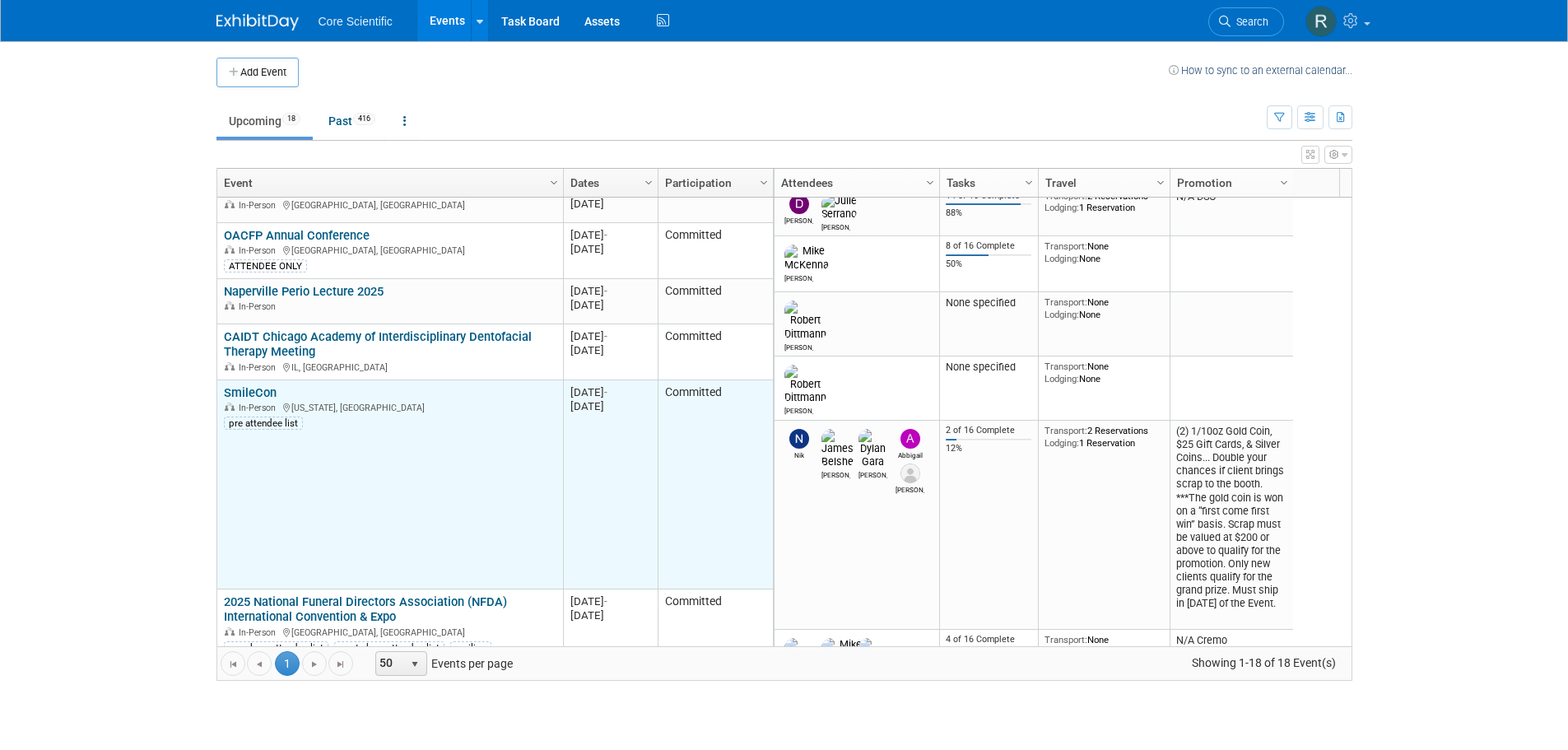
click at [265, 383] on td "SmileCon SmileCon In-Person Washington, DC pre attendee list" at bounding box center [391, 484] width 346 height 209
click at [266, 393] on link "SmileCon" at bounding box center [250, 392] width 53 height 15
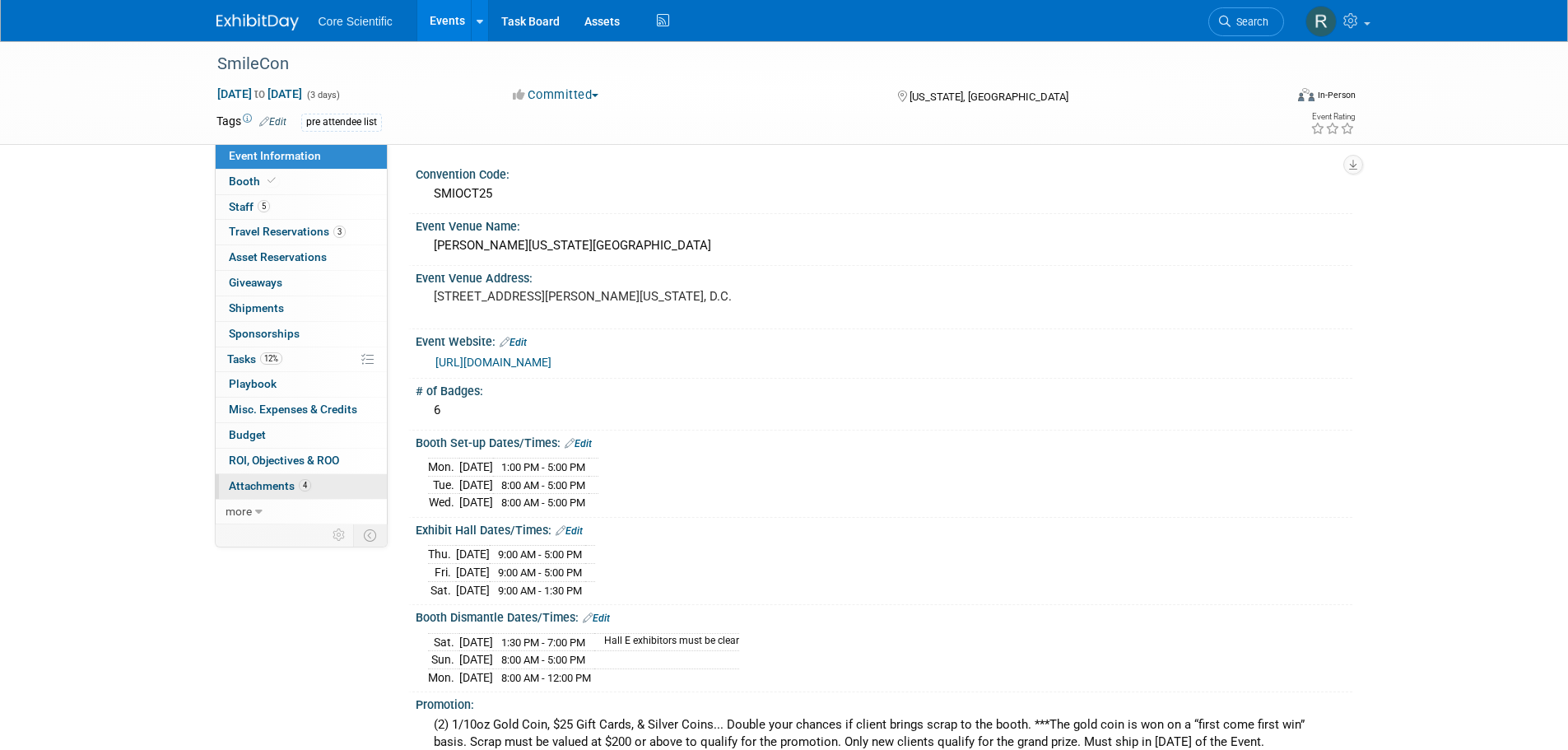
click at [262, 487] on span "Attachments 4" at bounding box center [270, 485] width 82 height 13
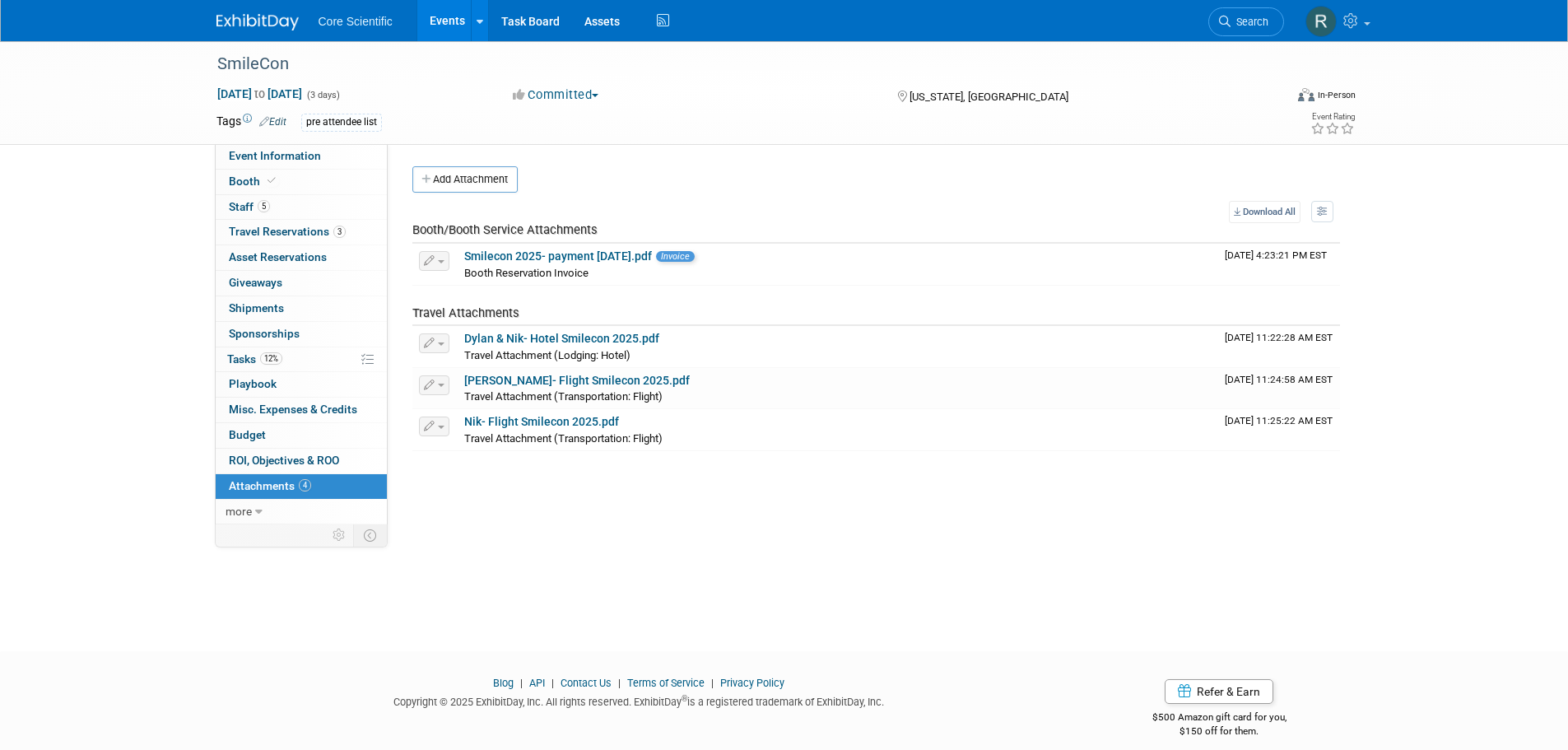
click at [264, 21] on img at bounding box center [258, 22] width 82 height 16
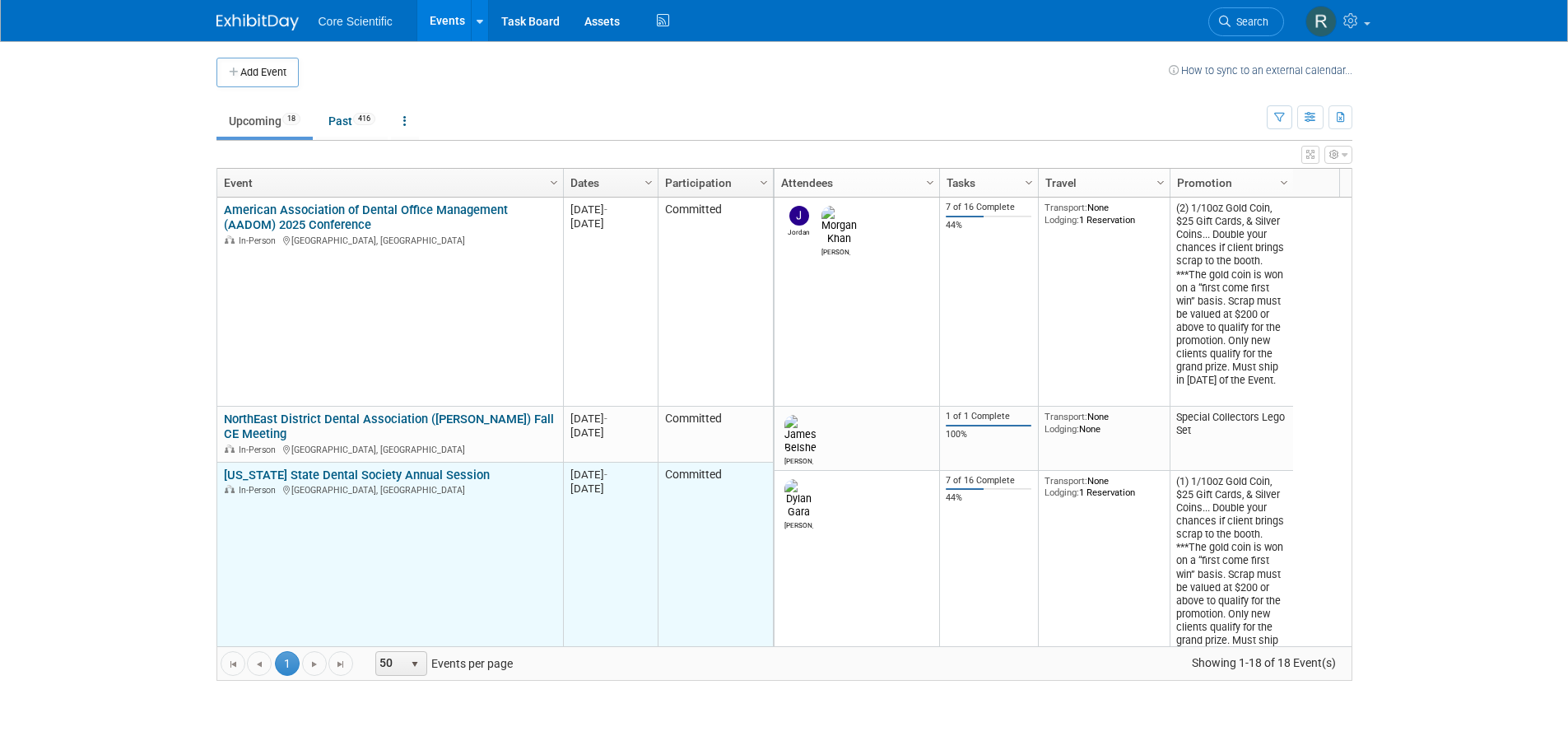
scroll to position [297, 0]
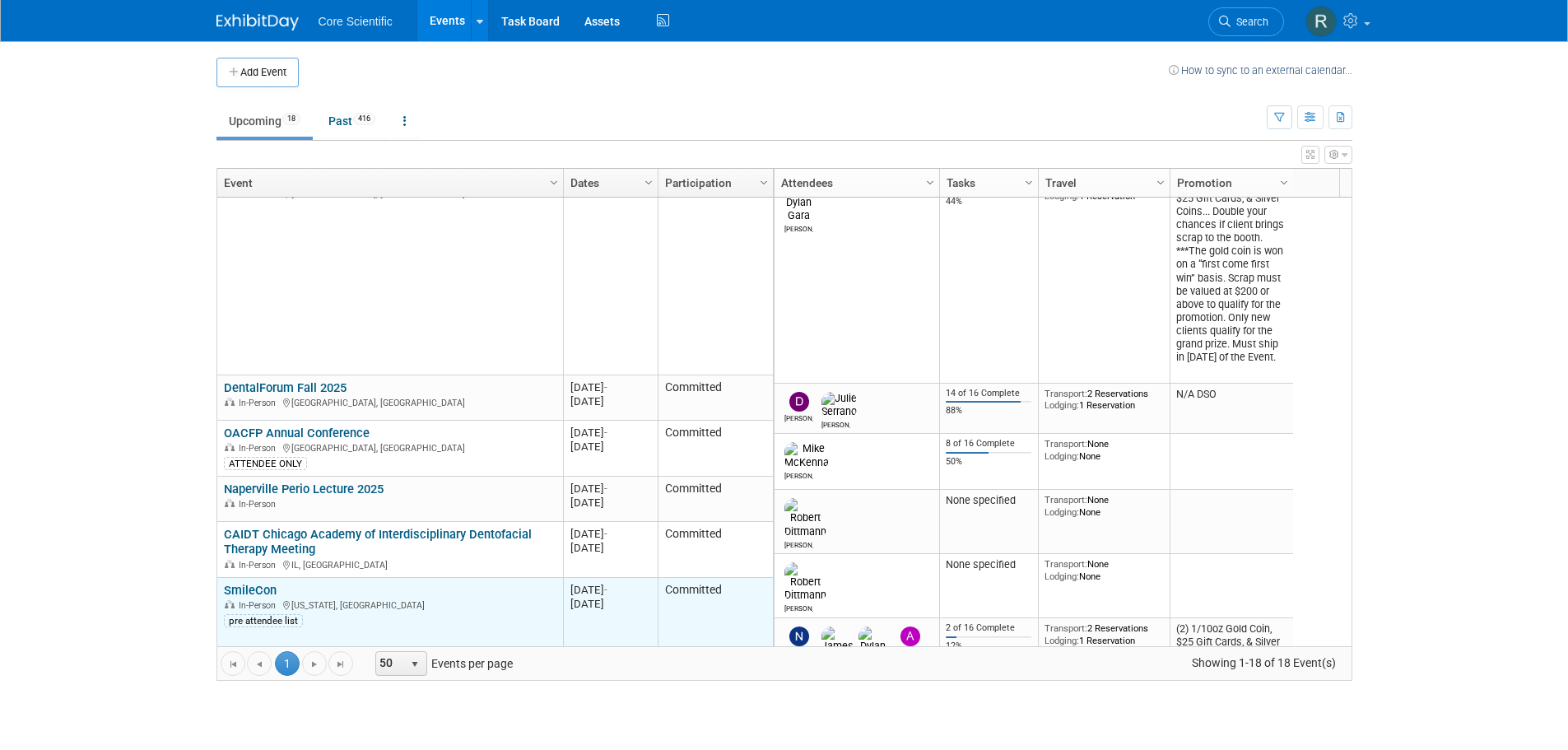
click at [260, 591] on link "SmileCon" at bounding box center [250, 589] width 53 height 15
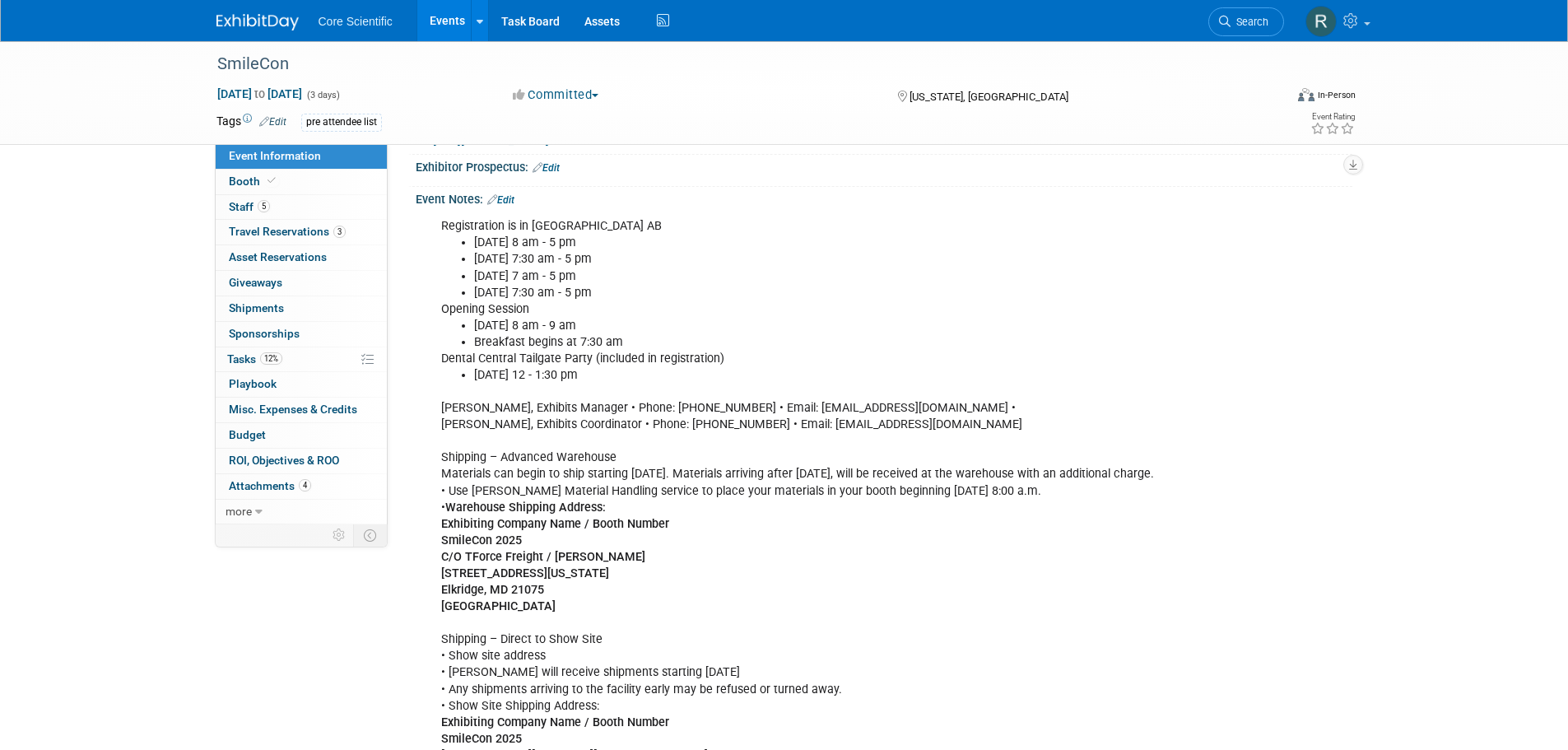
scroll to position [658, 0]
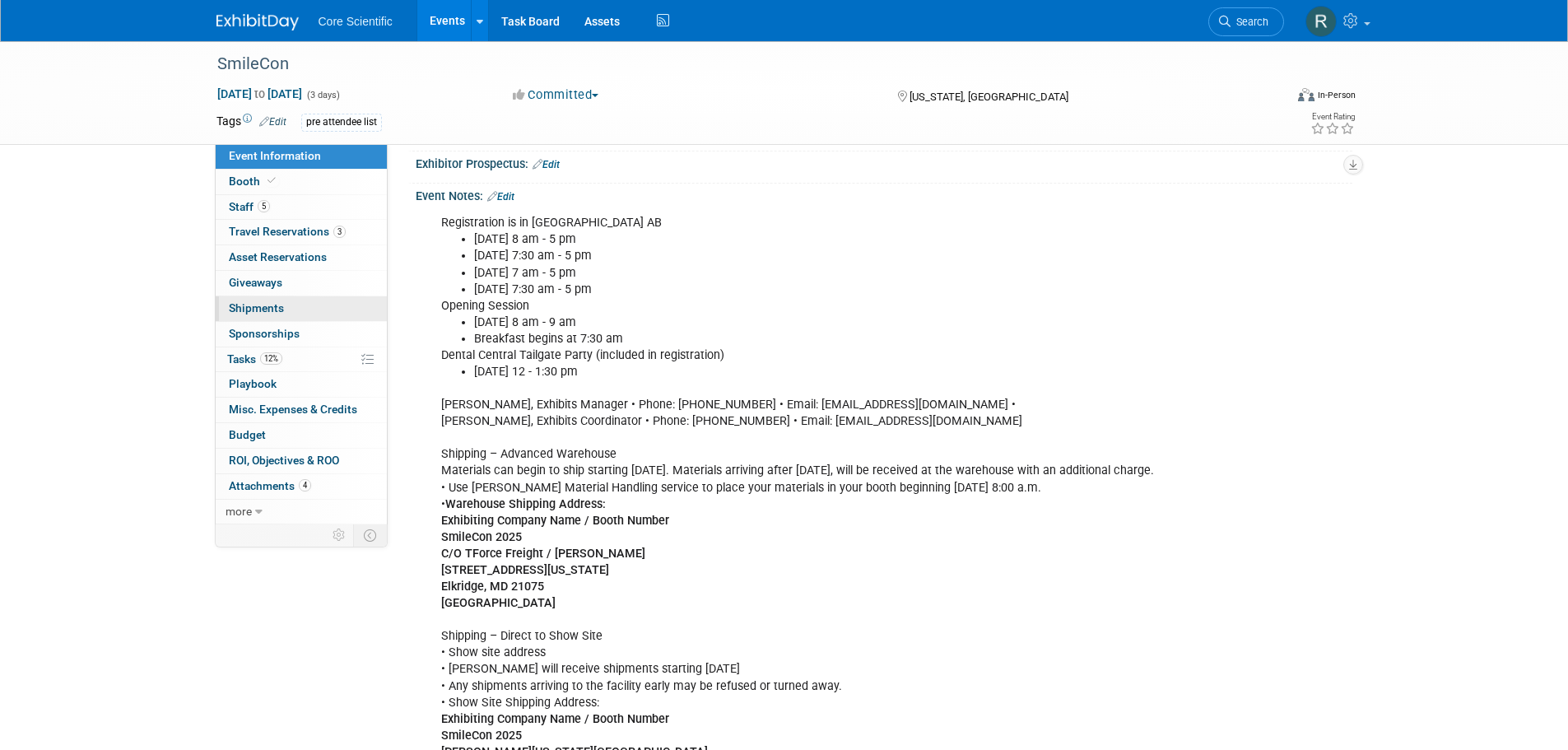
click at [272, 305] on span "Shipments 0" at bounding box center [256, 308] width 55 height 13
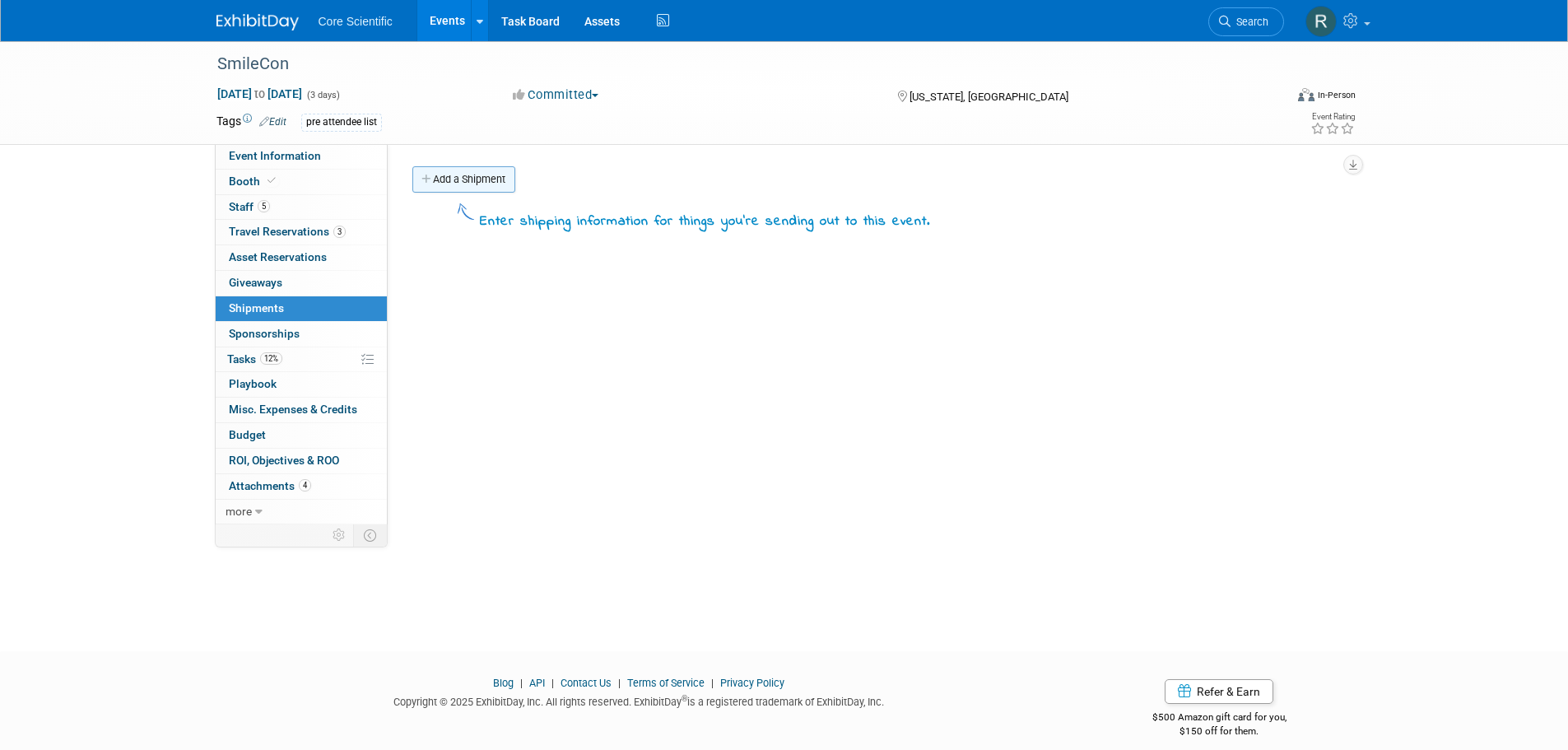
click at [498, 176] on link "Add a Shipment" at bounding box center [463, 179] width 103 height 26
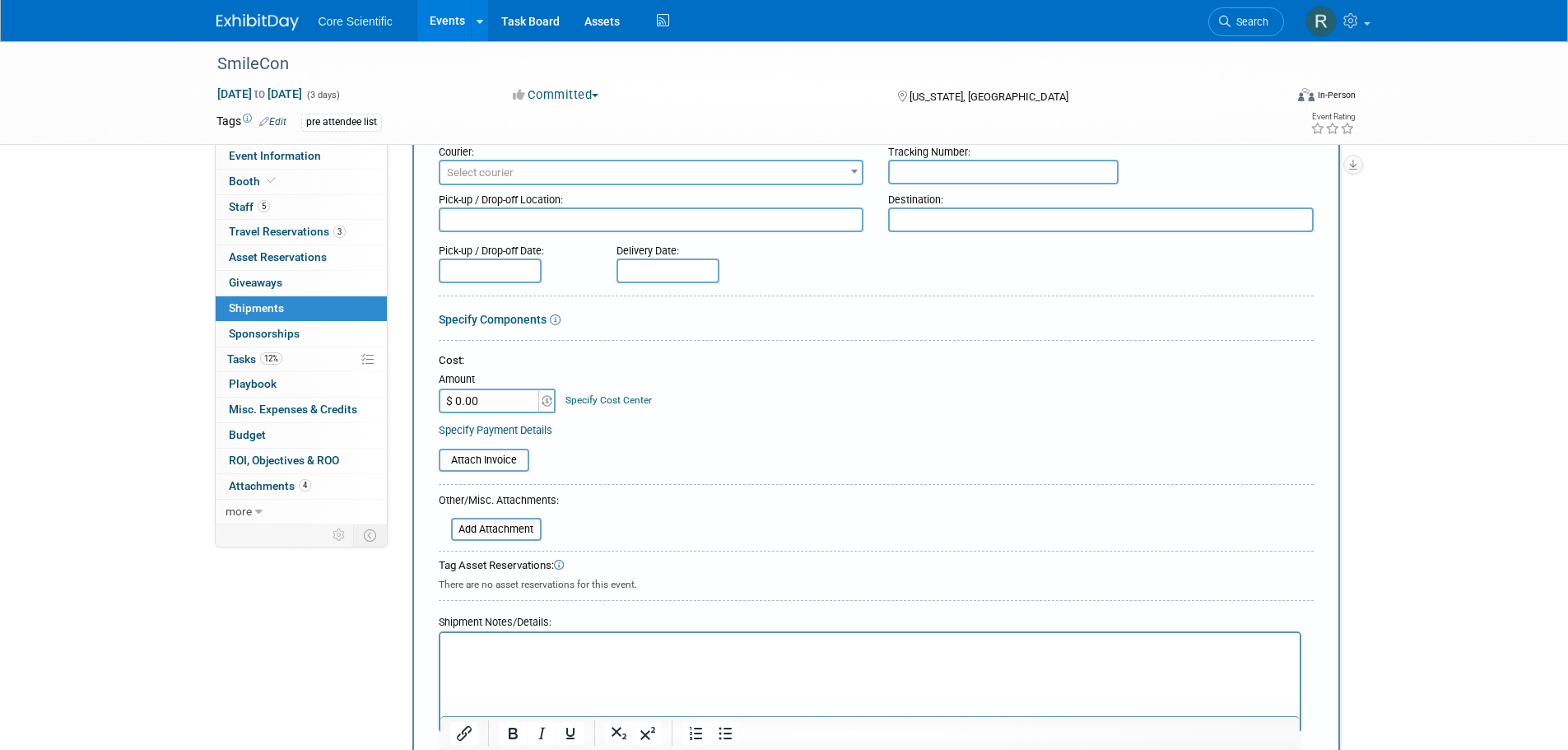
scroll to position [82, 0]
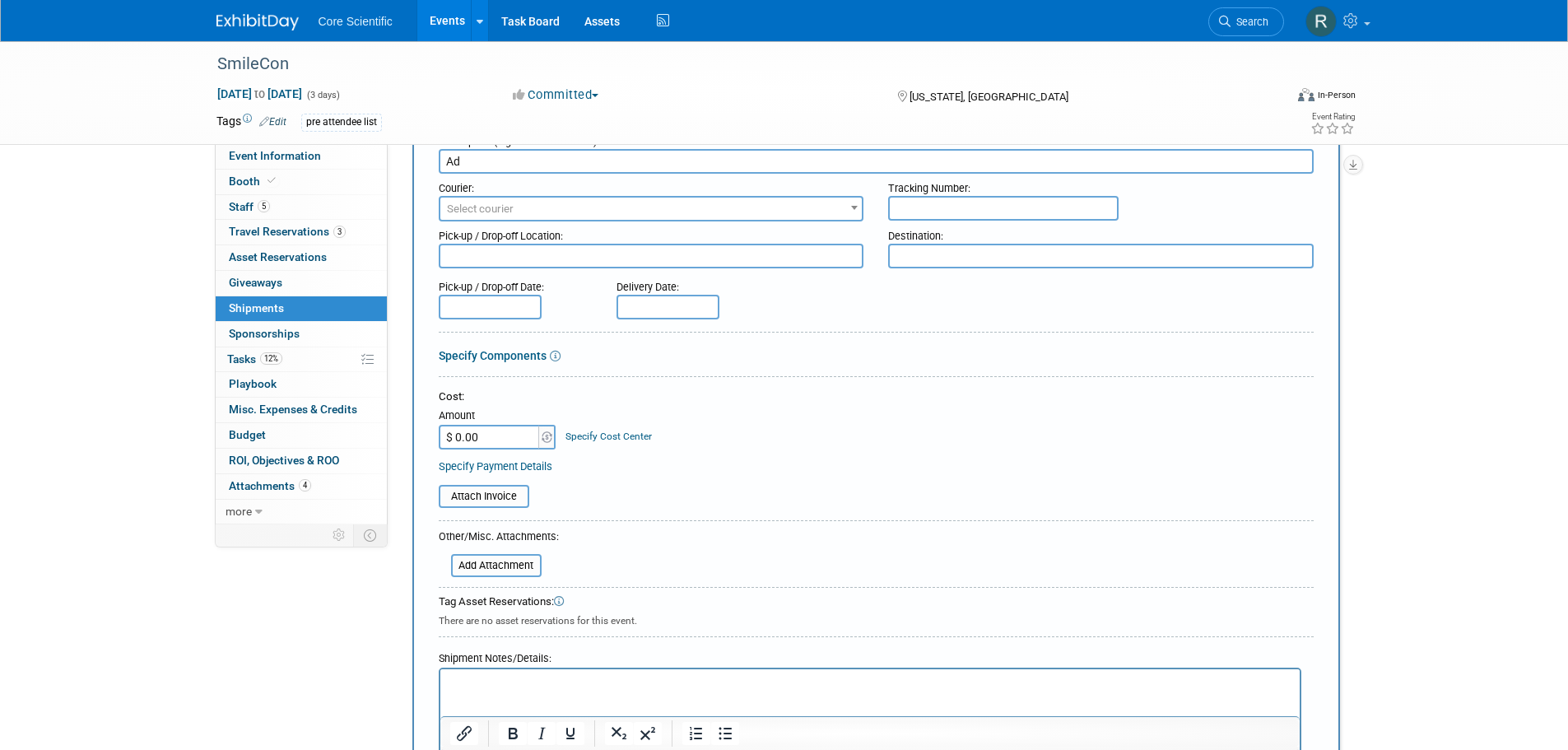
type input "A"
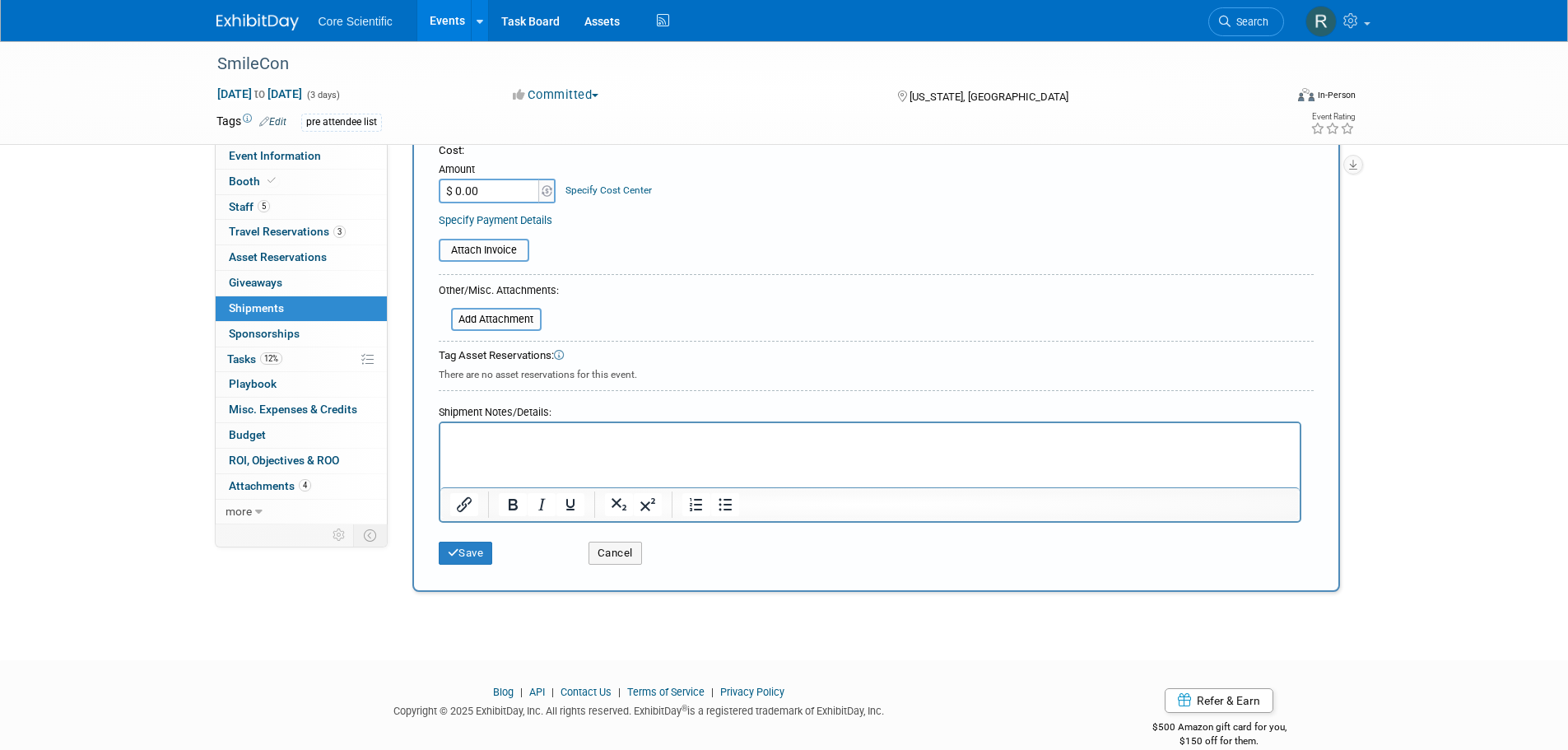
scroll to position [330, 0]
type input "Inbound Shipping"
click at [575, 442] on p "Rich Text Area. Press ALT-0 for help." at bounding box center [869, 436] width 840 height 16
drag, startPoint x: 577, startPoint y: 441, endPoint x: 512, endPoint y: 452, distance: 65.9
click at [512, 445] on html "Last day for RECIEVING" at bounding box center [869, 433] width 859 height 23
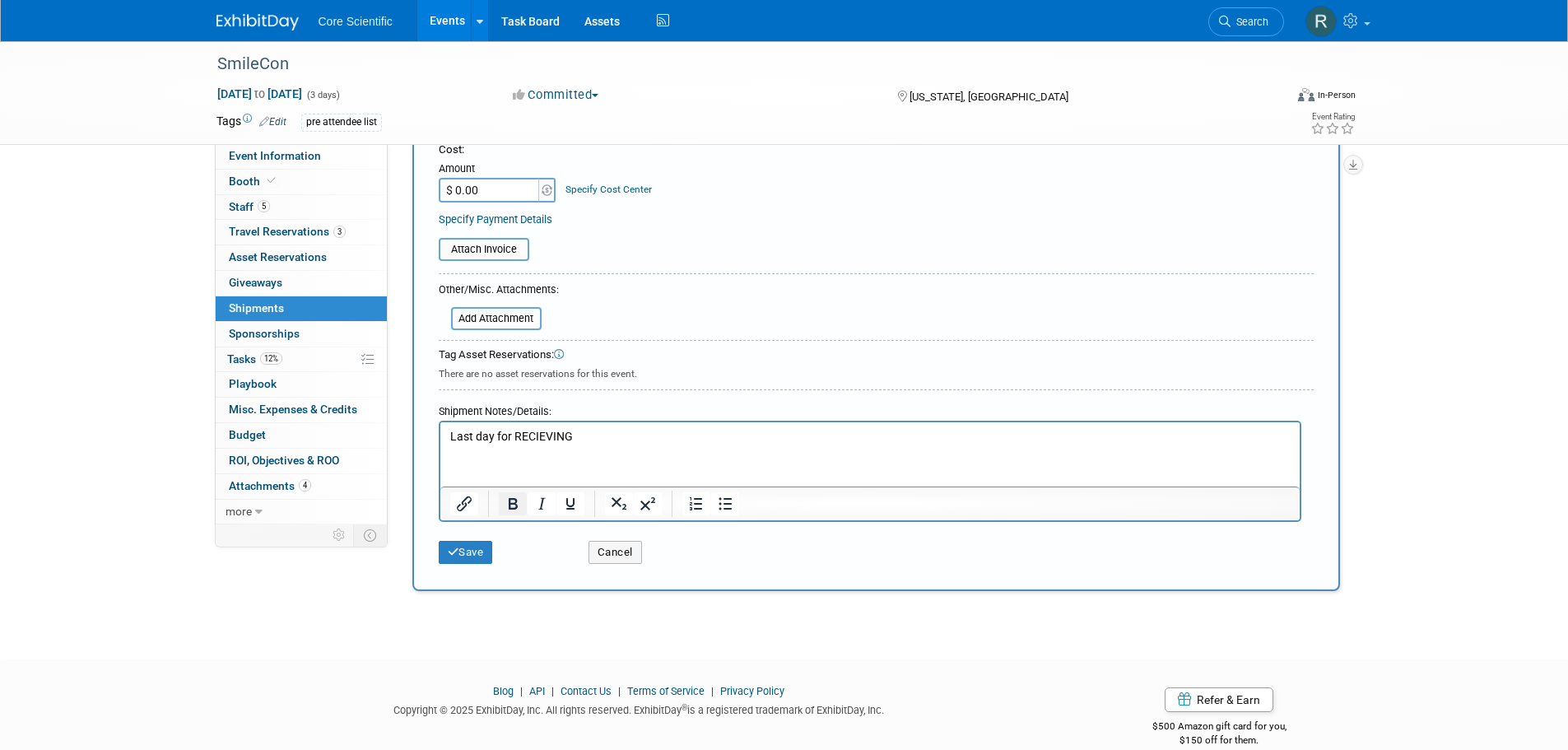
click at [511, 502] on icon "Bold" at bounding box center [512, 504] width 9 height 12
click at [619, 435] on p "Last day for RECIEVING" at bounding box center [869, 436] width 840 height 16
click at [520, 513] on button "Bold" at bounding box center [512, 503] width 28 height 23
click at [446, 434] on html "Last day for RECIEVING ﻿Advanced Shipments" at bounding box center [869, 433] width 859 height 23
click at [543, 438] on p "Monday, October 1th: Last day for RECIEVING Advanced Shipments" at bounding box center [869, 436] width 840 height 16
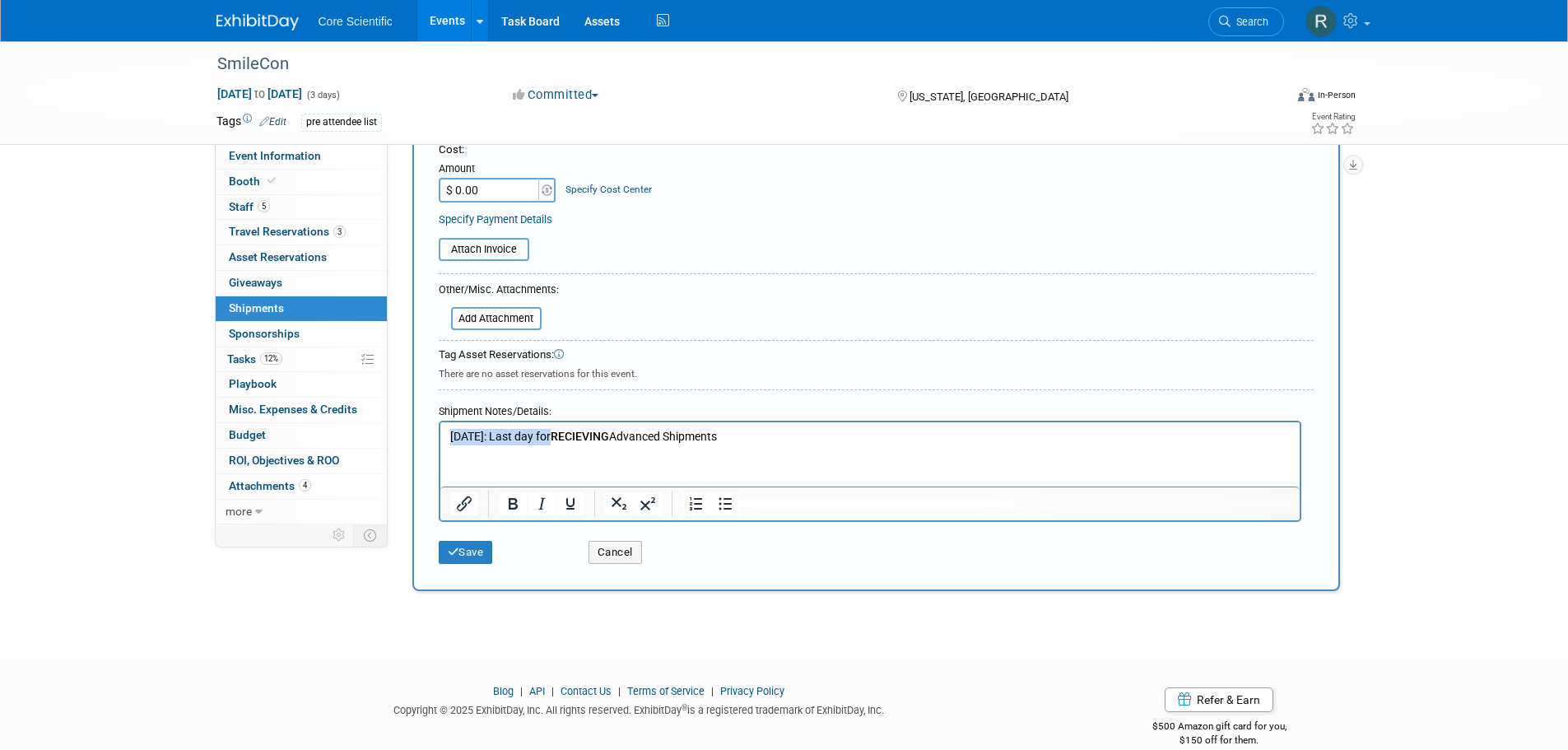
drag, startPoint x: 562, startPoint y: 433, endPoint x: 448, endPoint y: 433, distance: 114.0
click at [449, 433] on p "Monday, October 13th: Last day for RECIEVING Advanced Shipments" at bounding box center [869, 436] width 840 height 16
click at [508, 507] on icon "Bold" at bounding box center [512, 503] width 20 height 20
click at [868, 445] on html "Monday, October 13th : Last day for RECIEVING Advanced Shipments" at bounding box center [869, 433] width 859 height 23
click at [470, 552] on button "Save" at bounding box center [465, 551] width 54 height 23
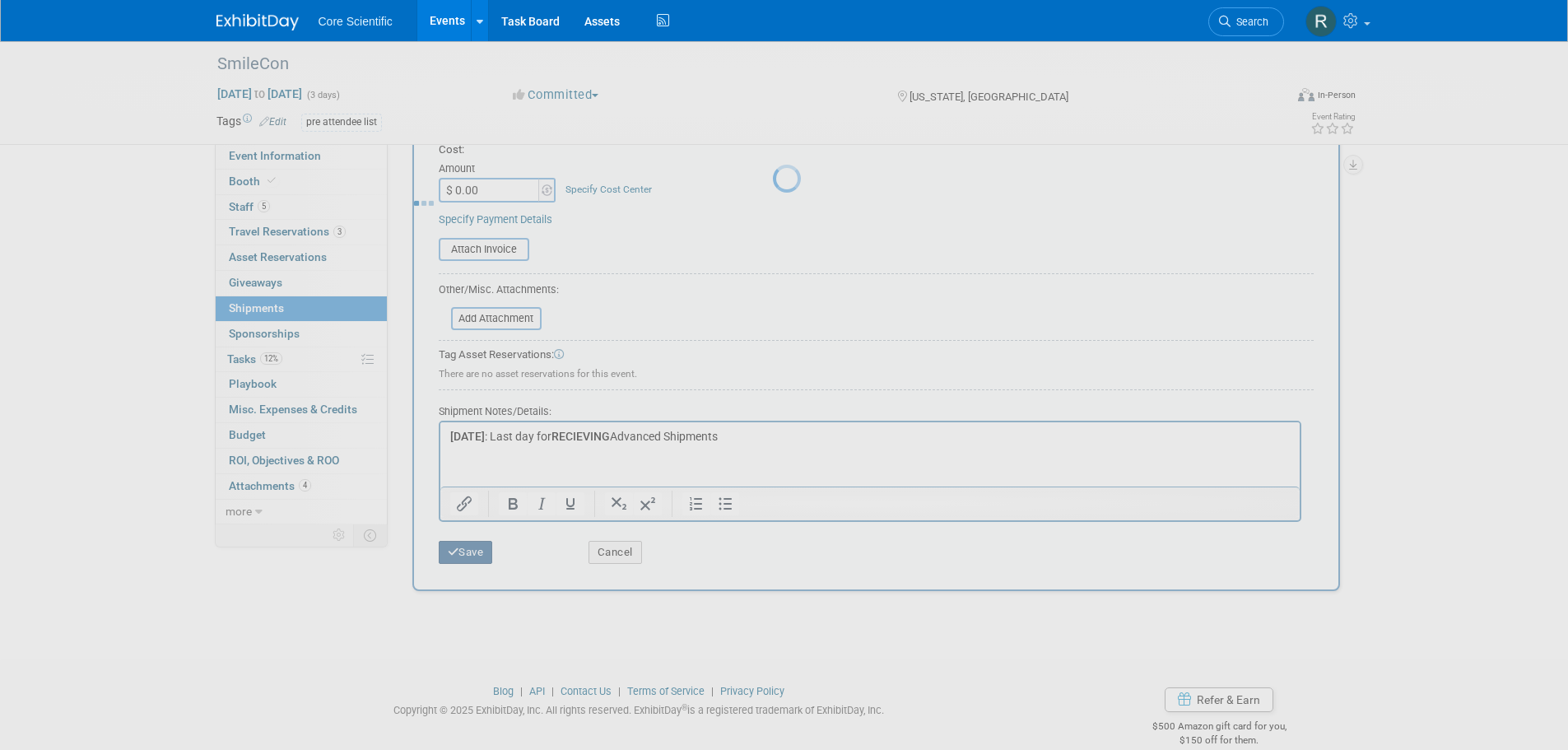
scroll to position [16, 0]
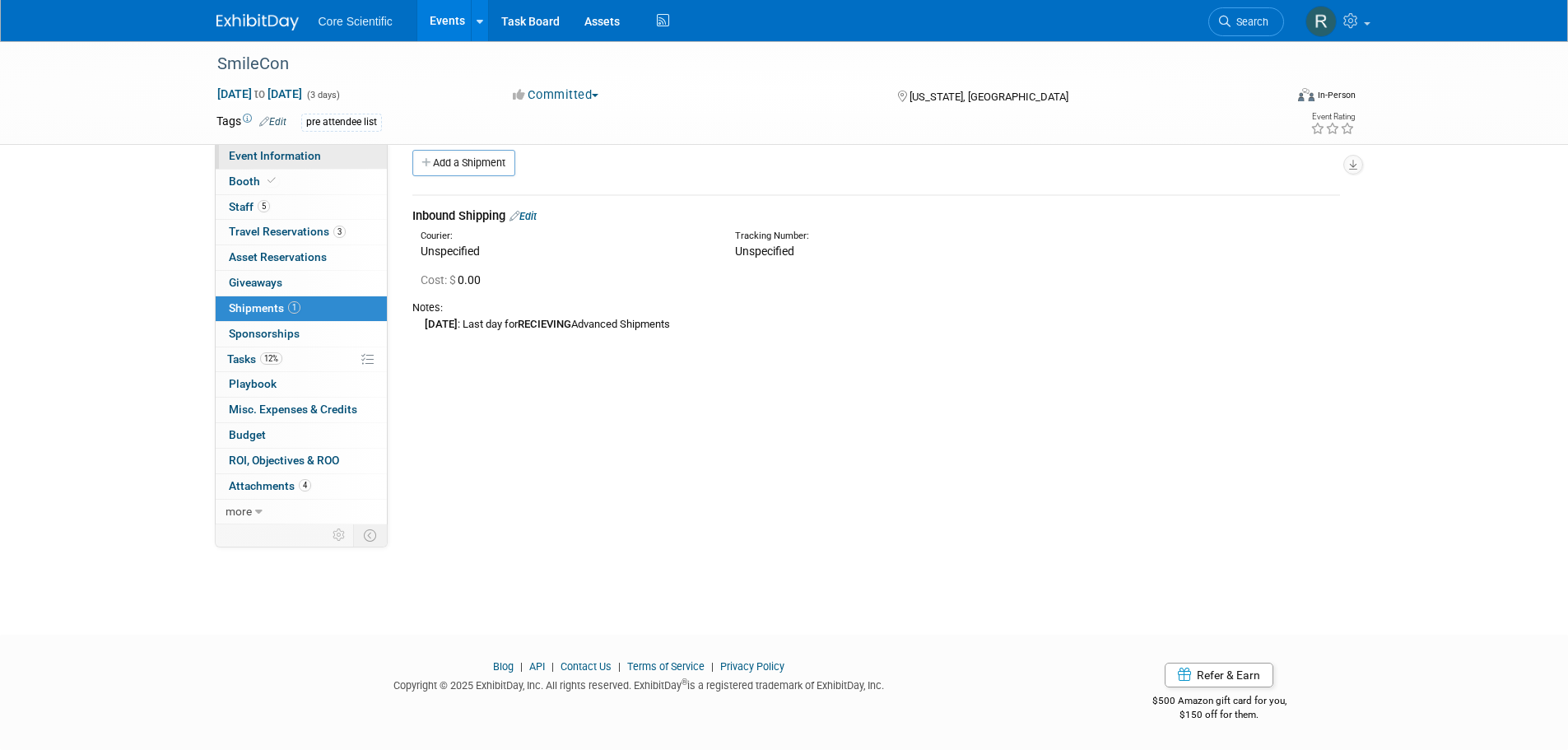
click at [260, 159] on span "Event Information" at bounding box center [275, 155] width 92 height 13
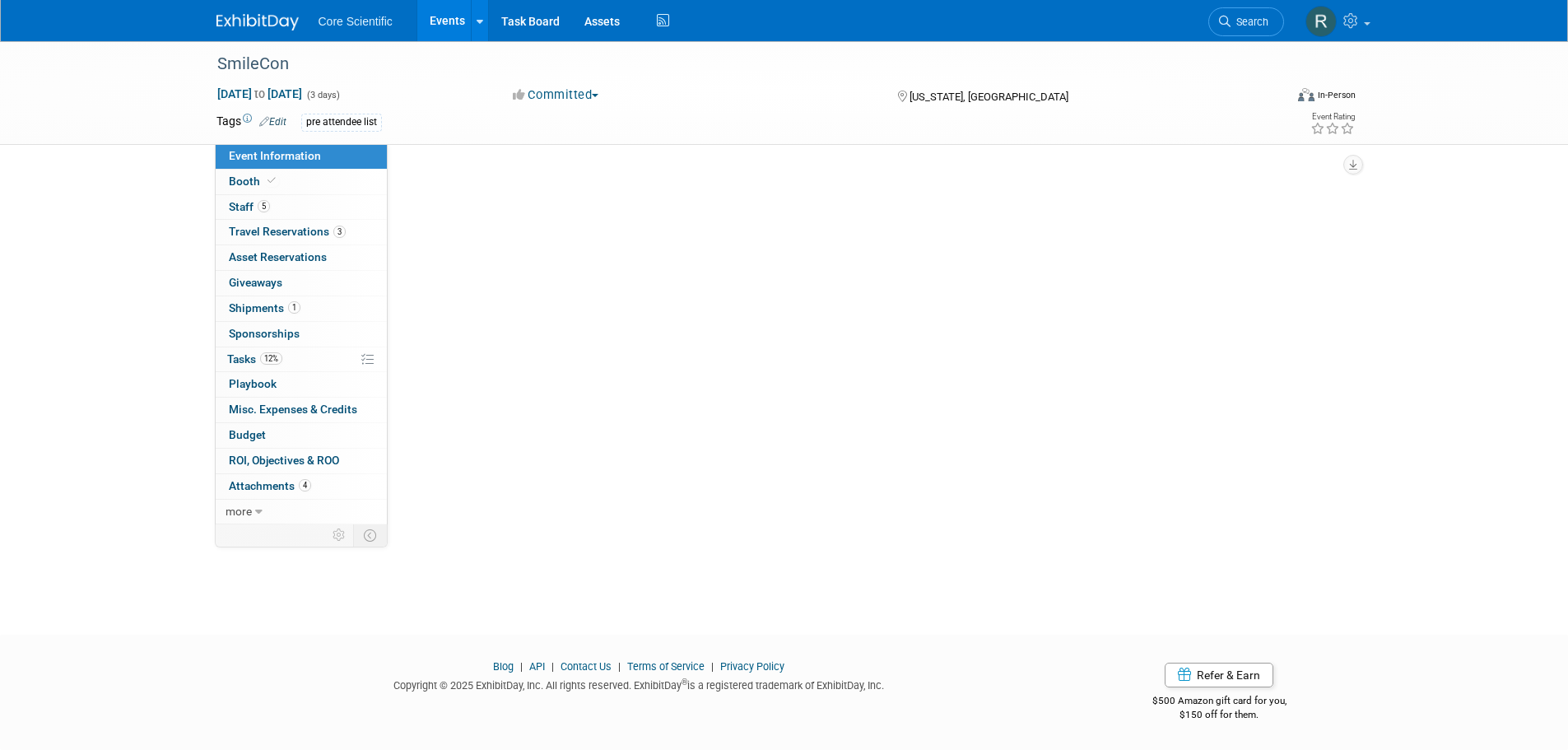
scroll to position [0, 0]
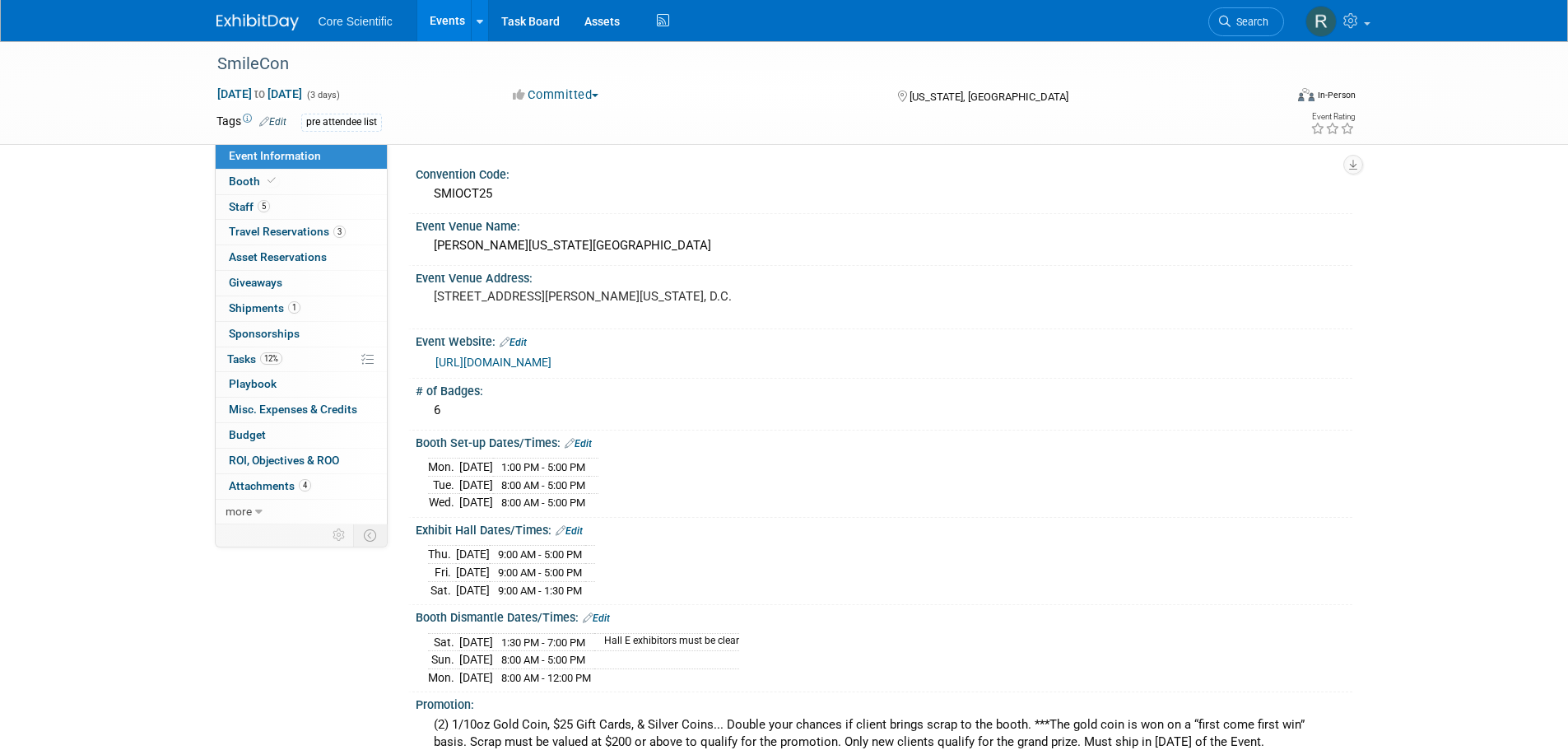
click at [248, 26] on img at bounding box center [258, 22] width 82 height 16
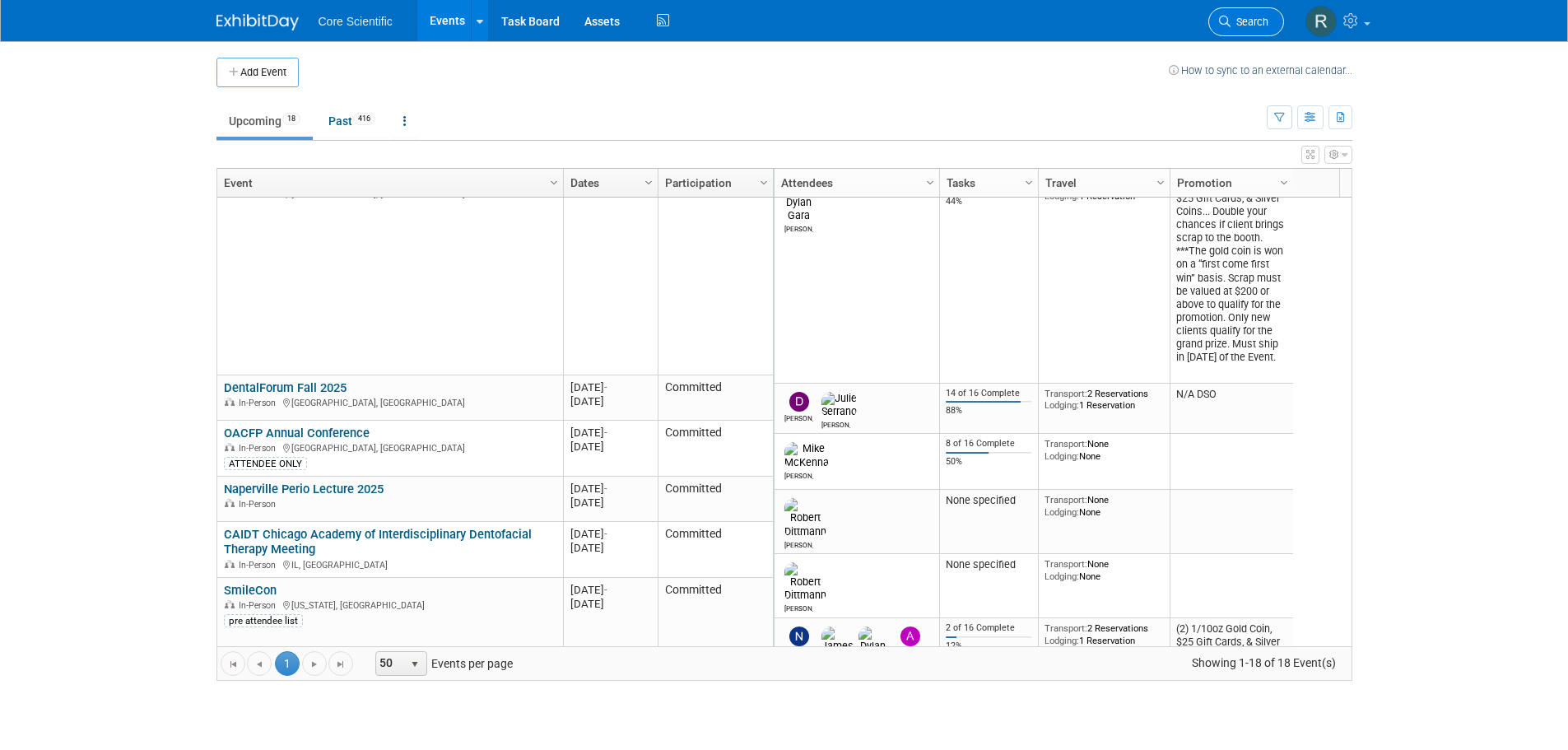
click at [1253, 24] on span "Search" at bounding box center [1249, 22] width 38 height 12
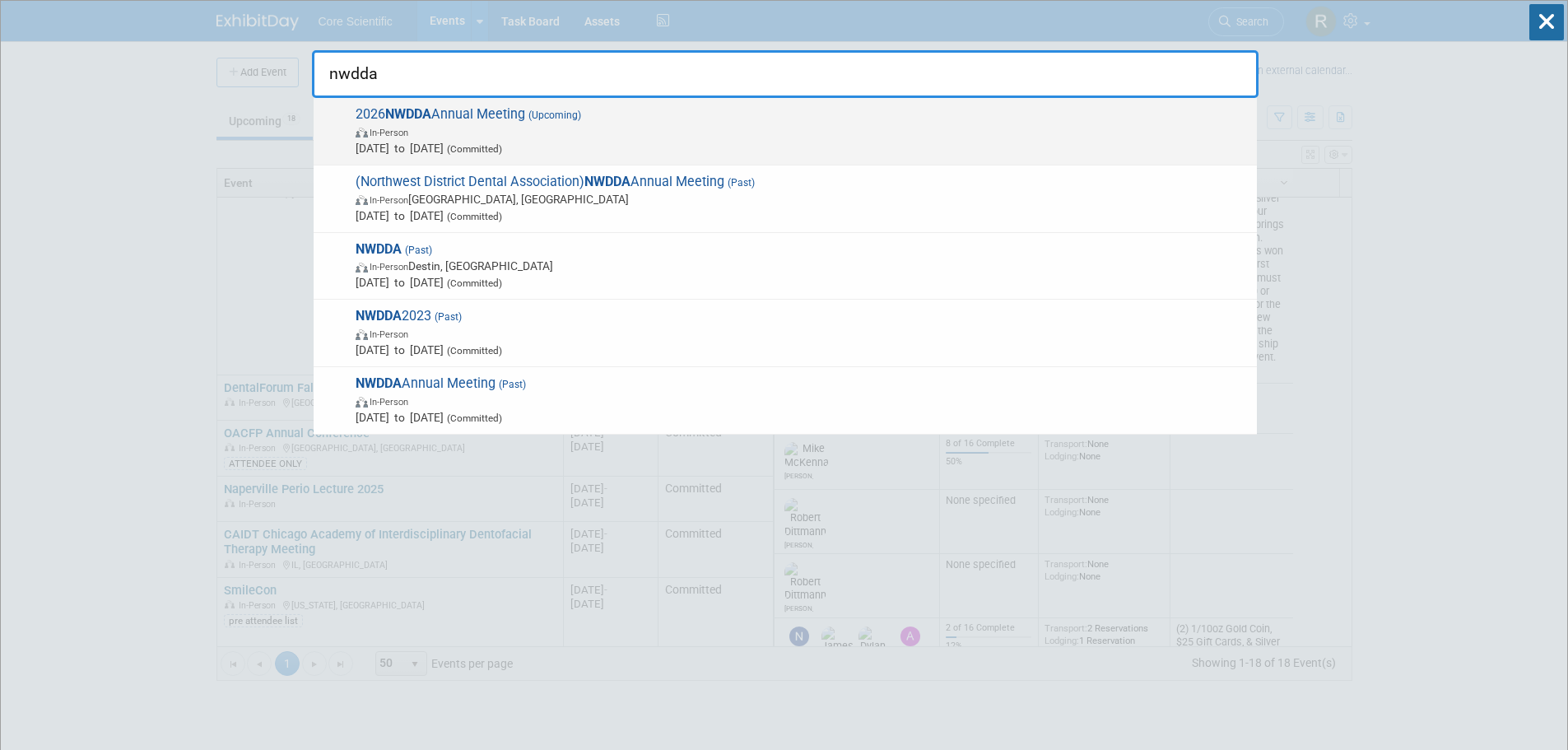
type input "nwdda"
click at [484, 132] on span "In-Person" at bounding box center [802, 132] width 893 height 16
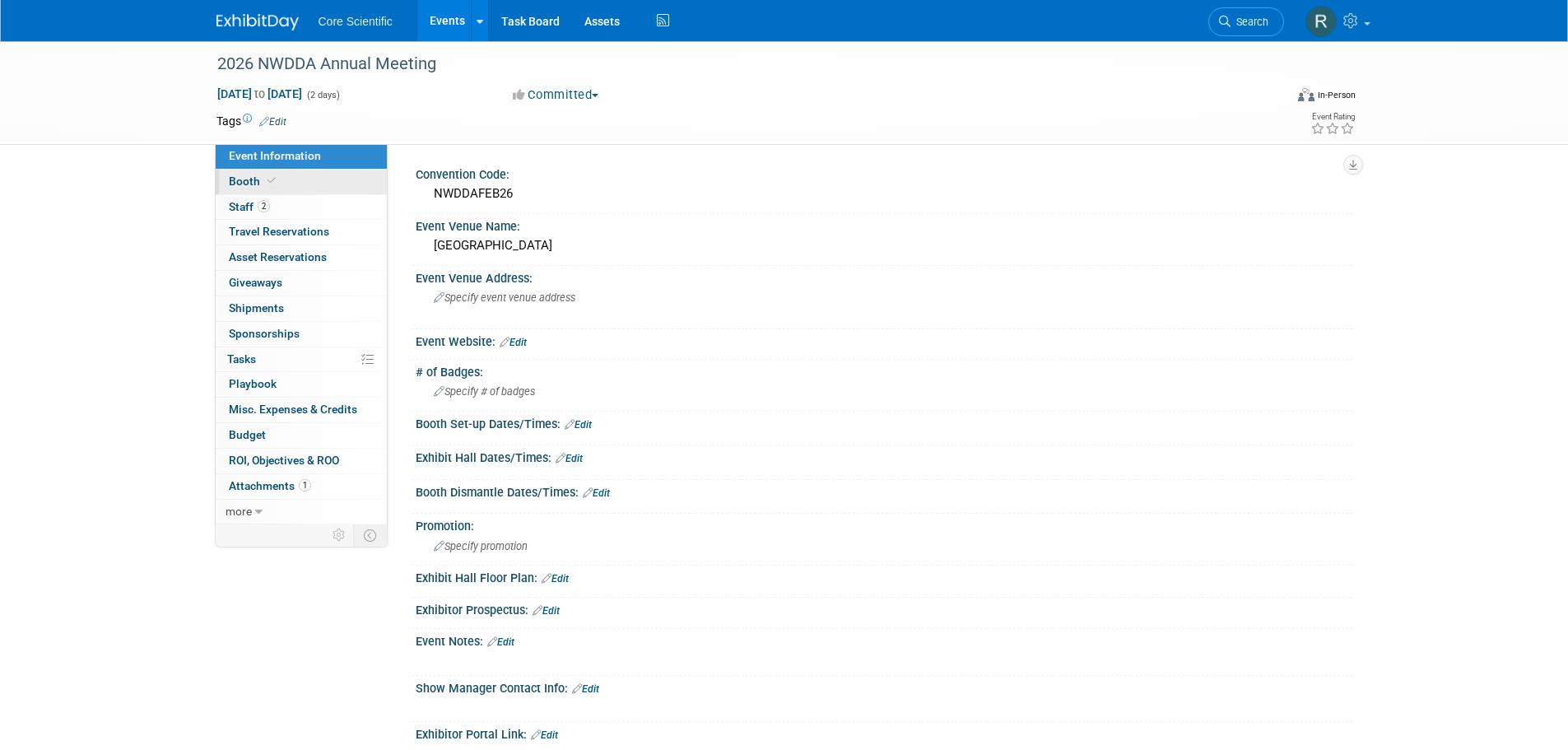
click at [262, 185] on span "Booth" at bounding box center [254, 181] width 50 height 13
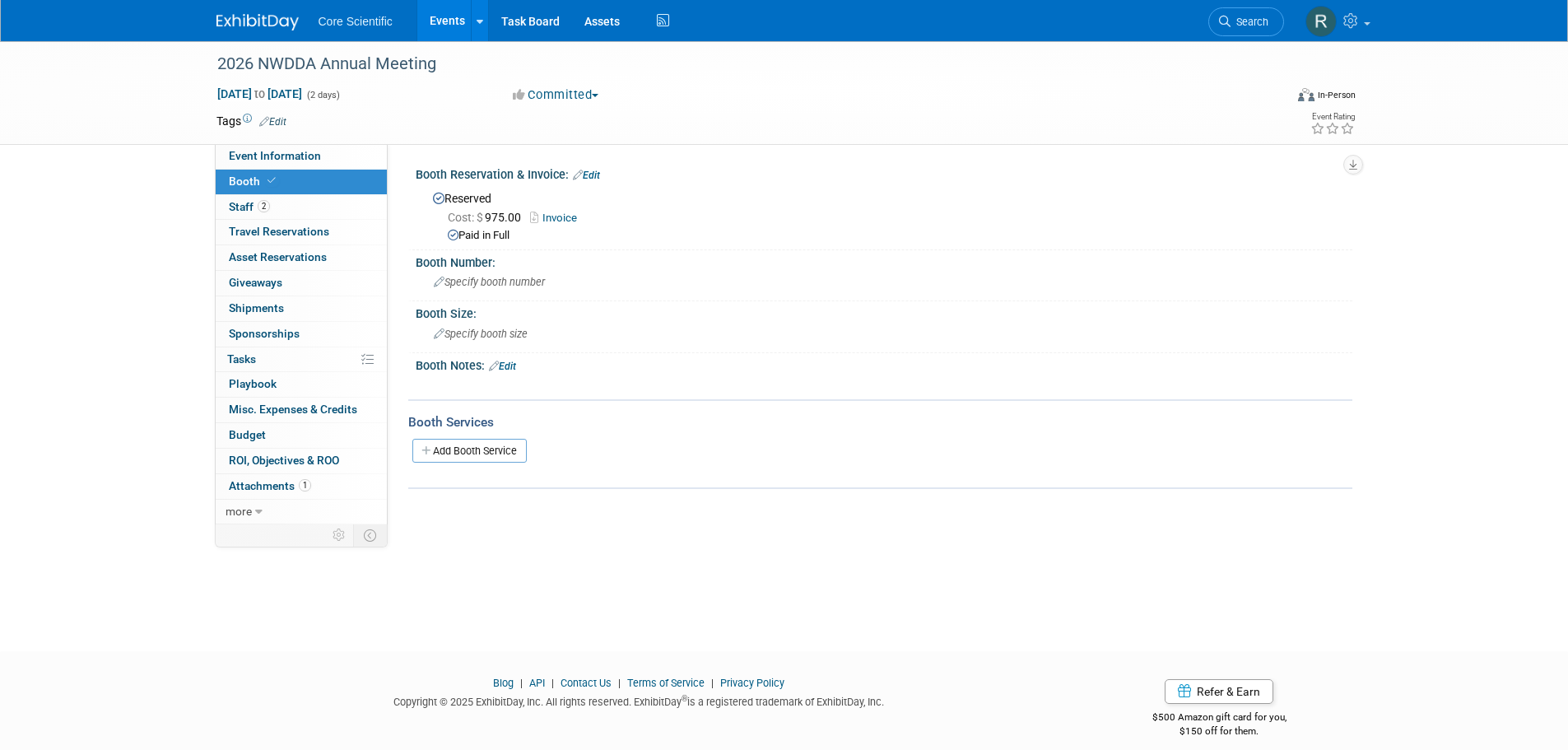
click at [563, 220] on link "Invoice" at bounding box center [557, 218] width 55 height 12
click at [1246, 29] on link "Search" at bounding box center [1246, 21] width 76 height 29
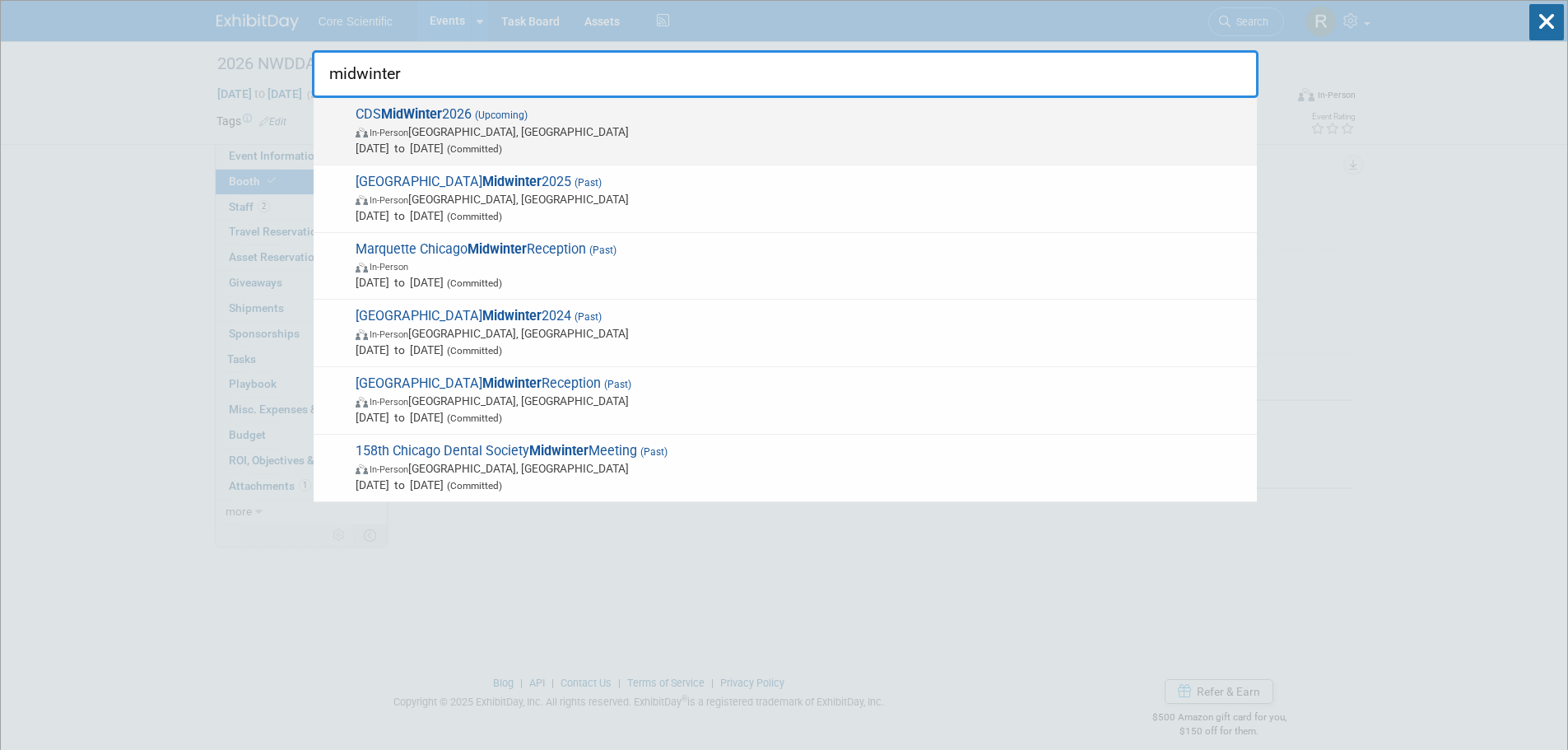
type input "midwinter"
click at [416, 133] on span "In-Person Chicago, IL" at bounding box center [802, 132] width 893 height 16
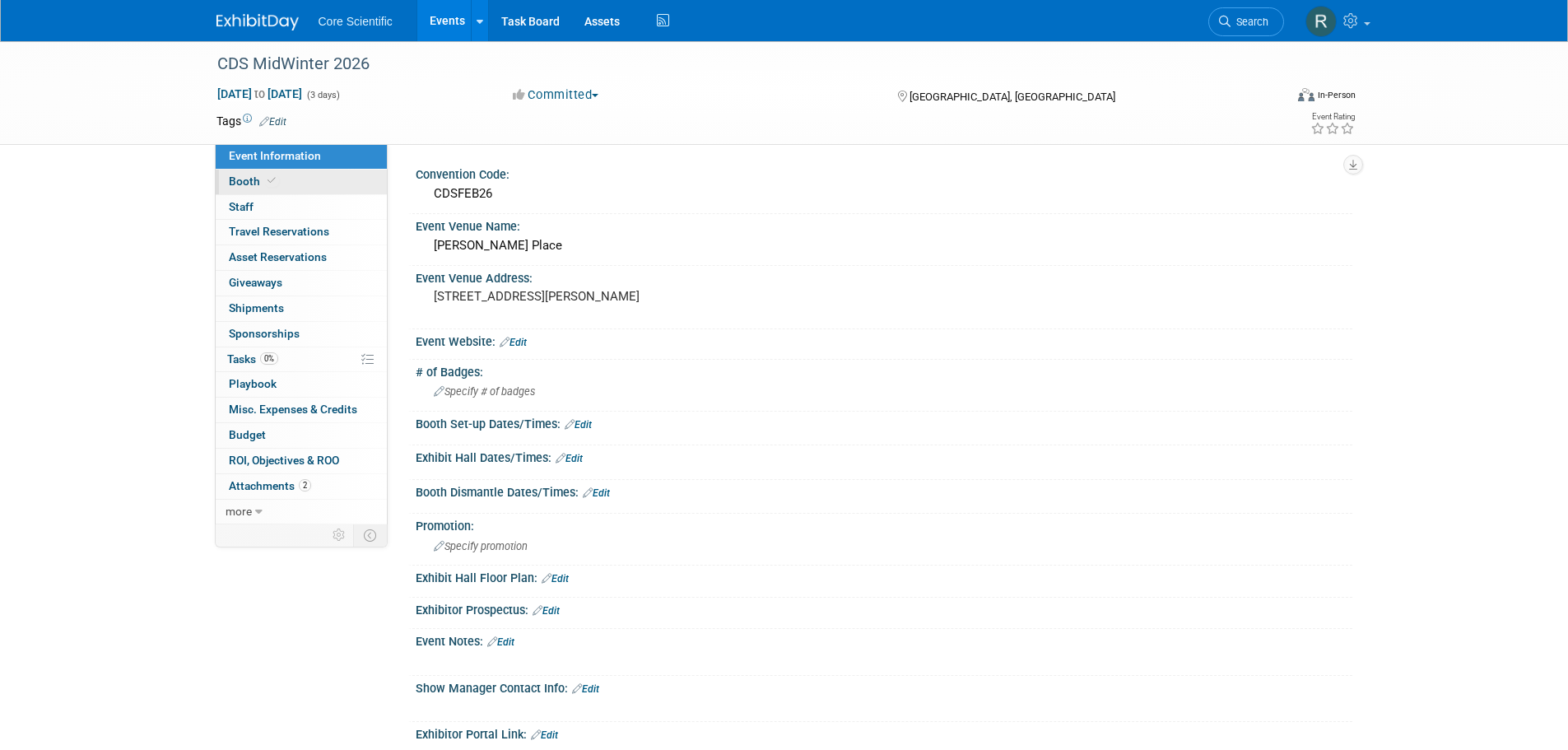
click at [316, 182] on link "Booth" at bounding box center [301, 182] width 171 height 25
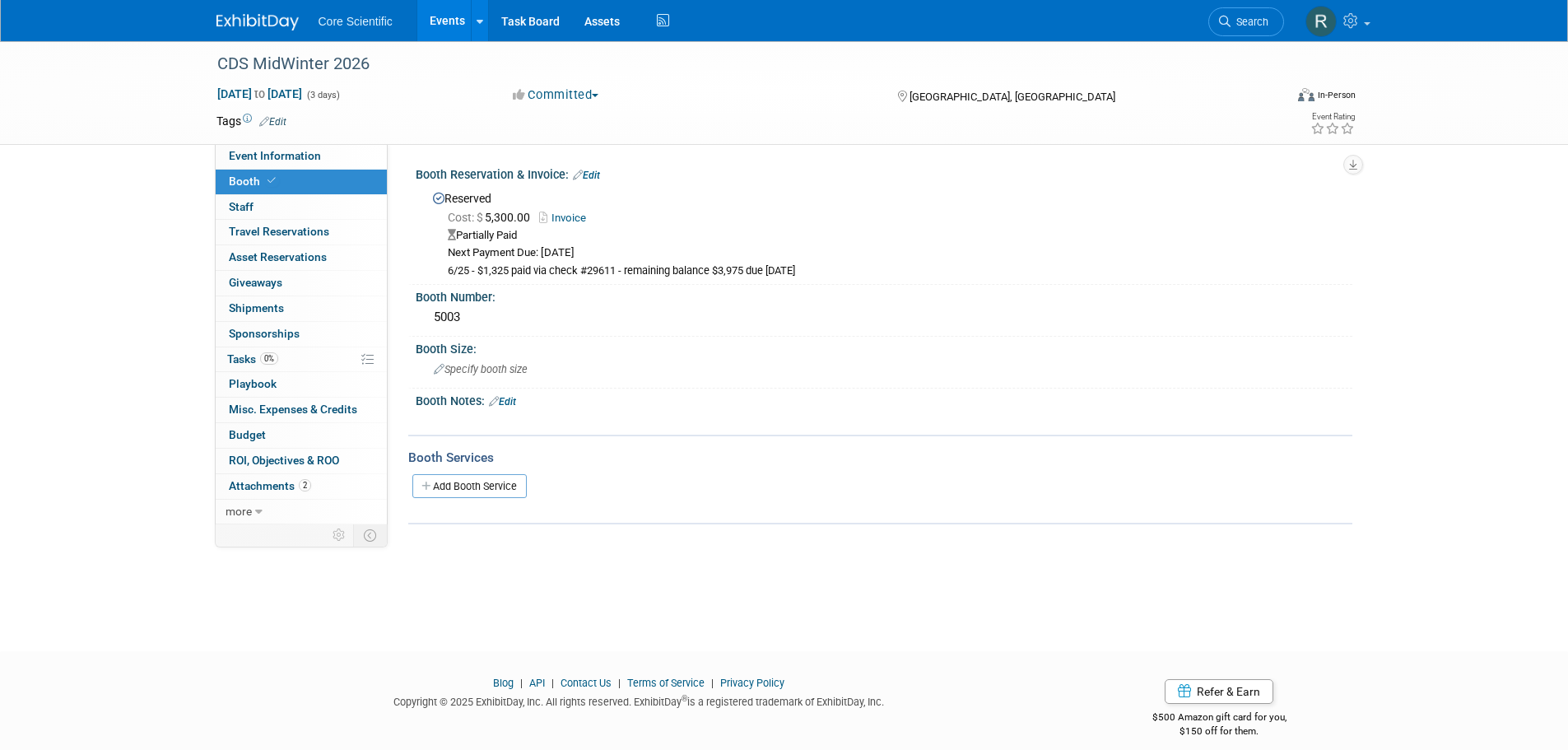
click at [266, 143] on div "CDS MidWinter 2026 [DATE] to [DATE] (3 days) [DATE] to [DATE] Committed Committ…" at bounding box center [784, 92] width 1161 height 103
click at [270, 164] on link "Event Information" at bounding box center [301, 156] width 171 height 25
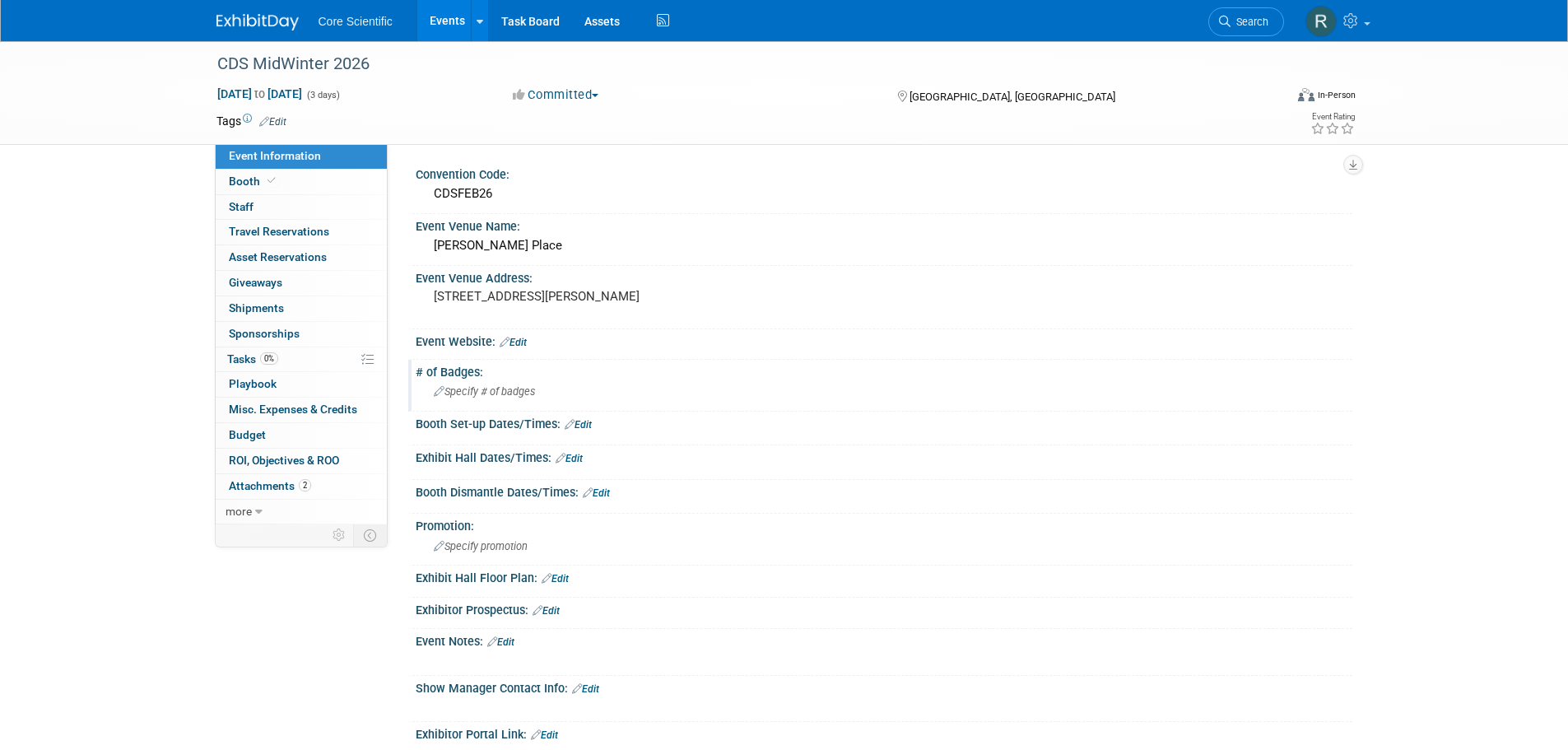
click at [567, 384] on div "Specify # of badges" at bounding box center [883, 391] width 912 height 26
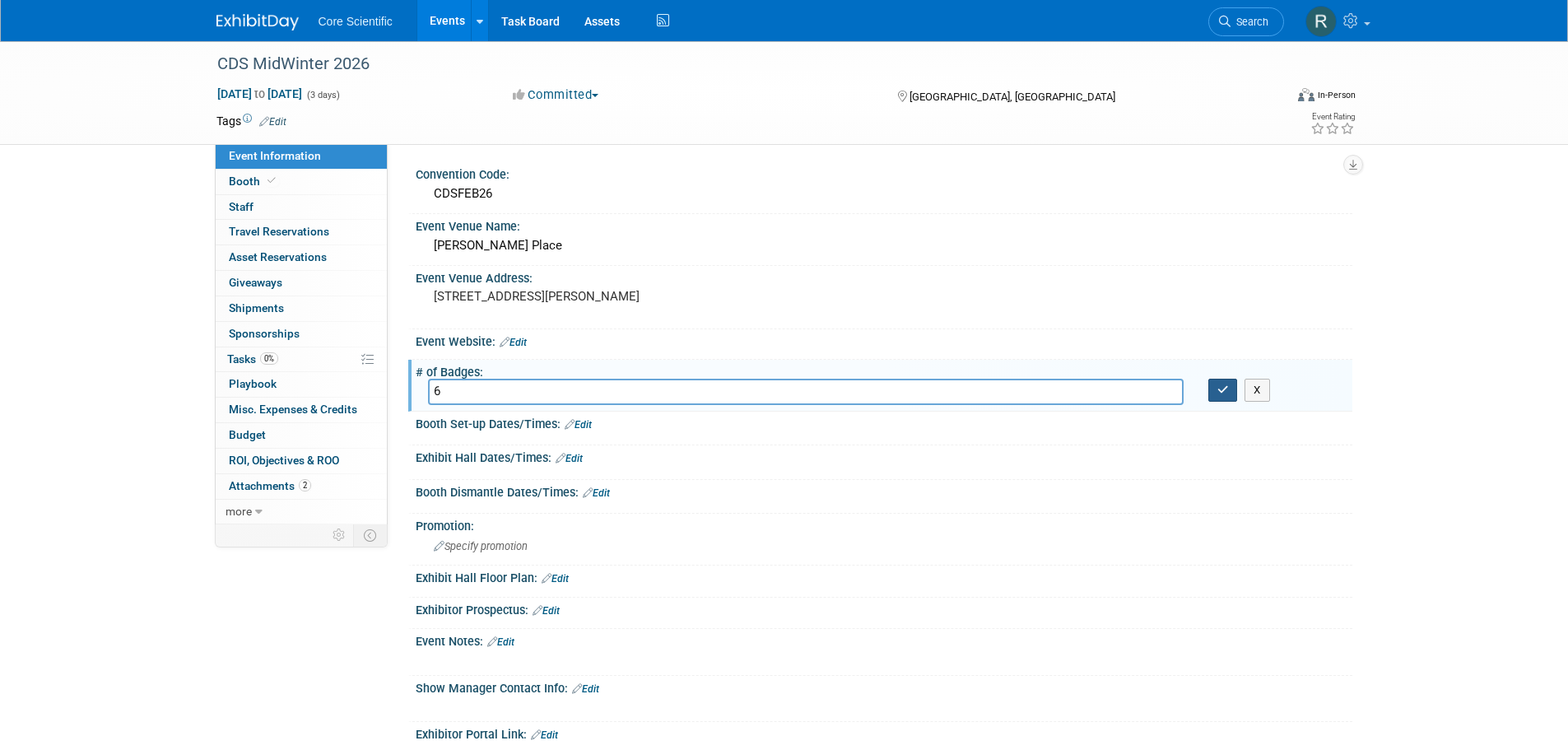
type input "6"
click at [1222, 390] on icon "button" at bounding box center [1223, 389] width 12 height 11
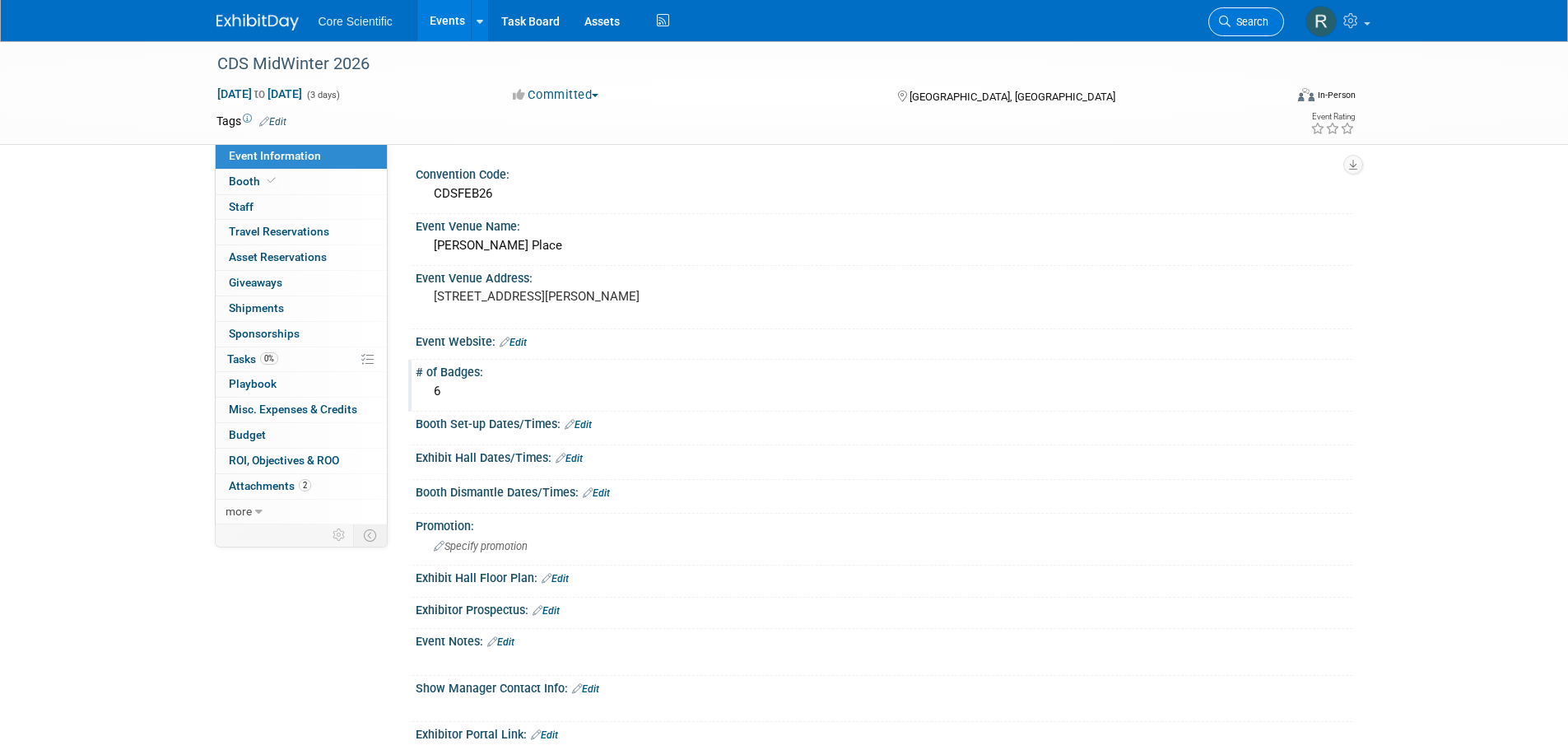
click at [1263, 24] on span "Search" at bounding box center [1249, 22] width 38 height 12
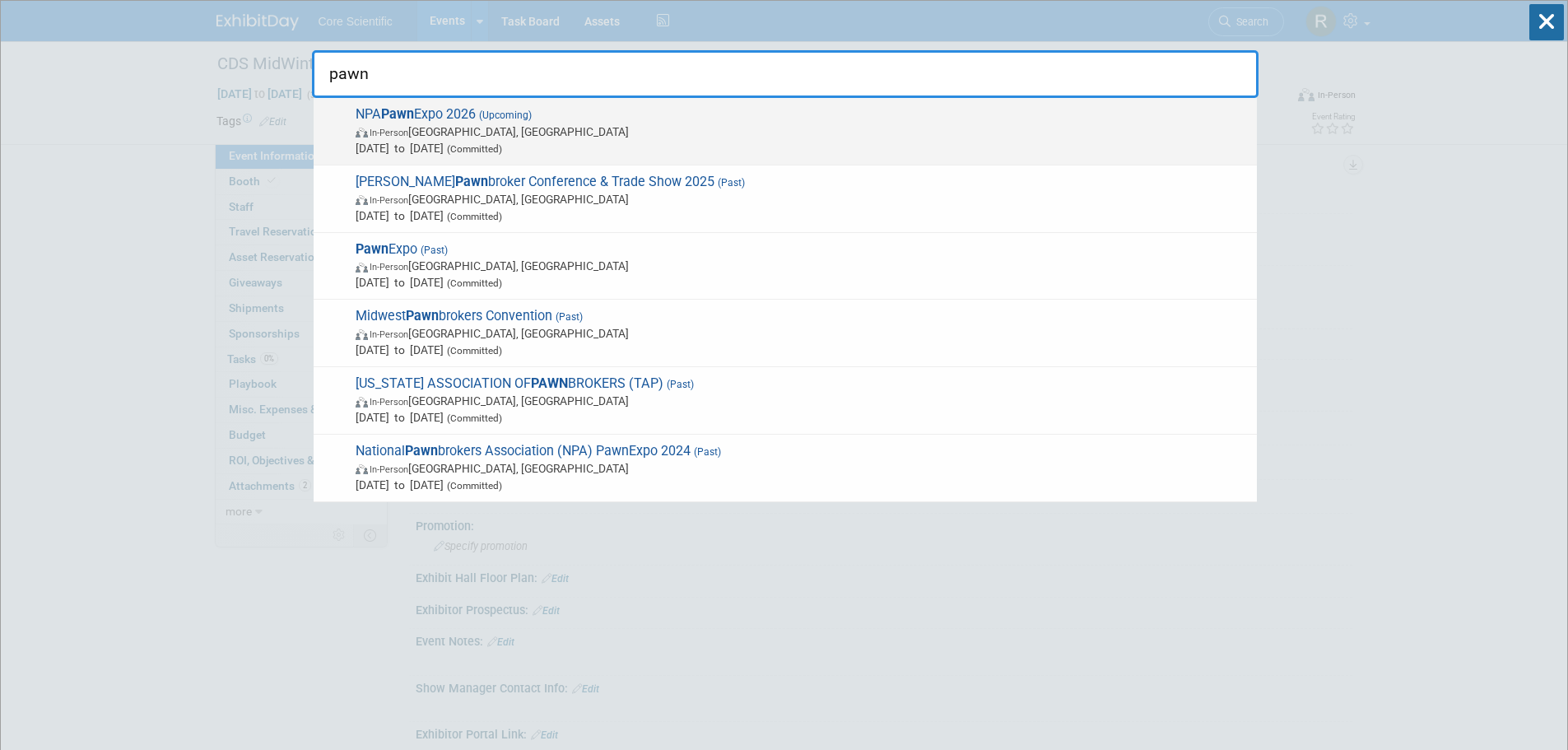
type input "pawn"
click at [469, 135] on span "In-Person Las Vegas, NV" at bounding box center [802, 132] width 893 height 16
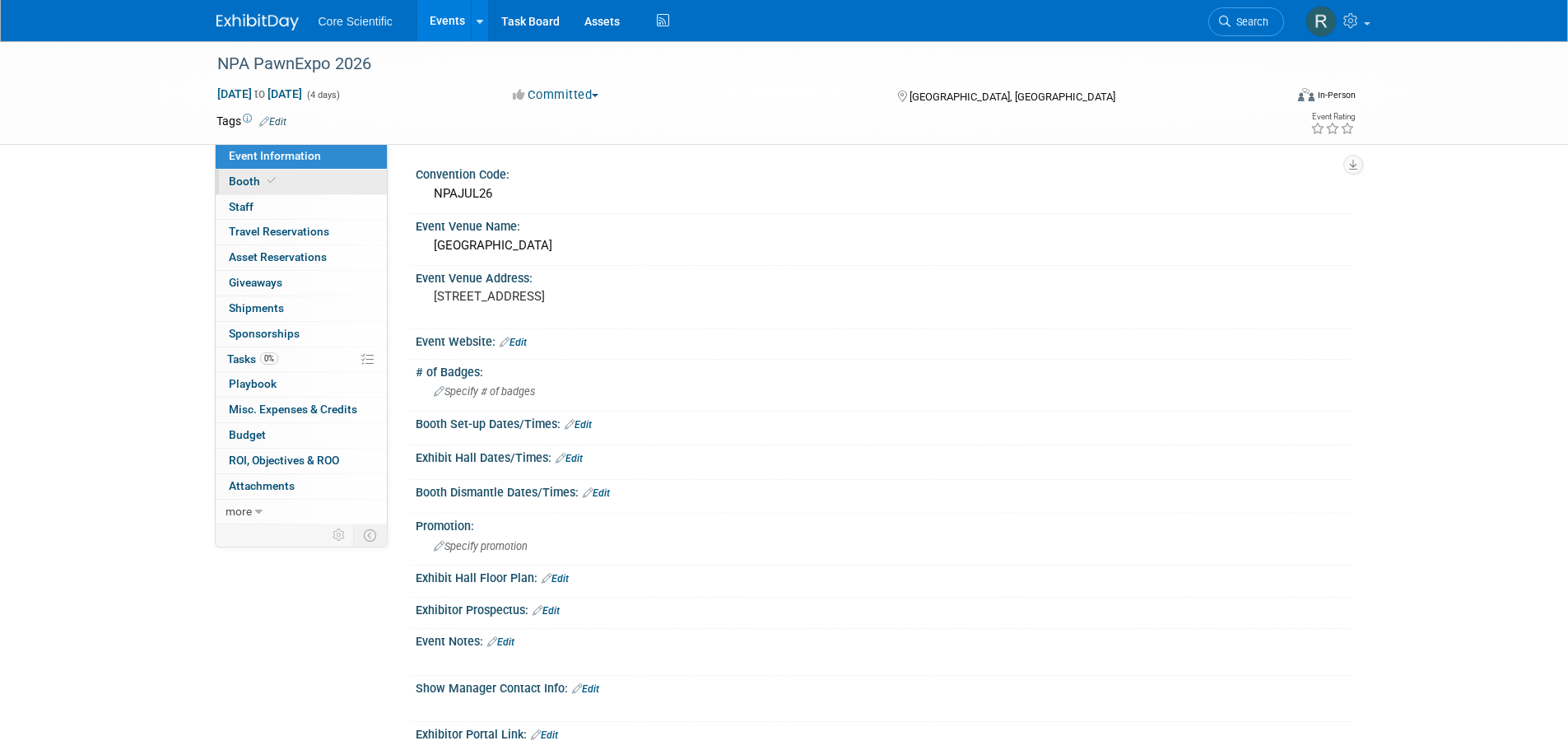
click at [279, 183] on link "Booth" at bounding box center [301, 182] width 171 height 25
